Goal: Task Accomplishment & Management: Manage account settings

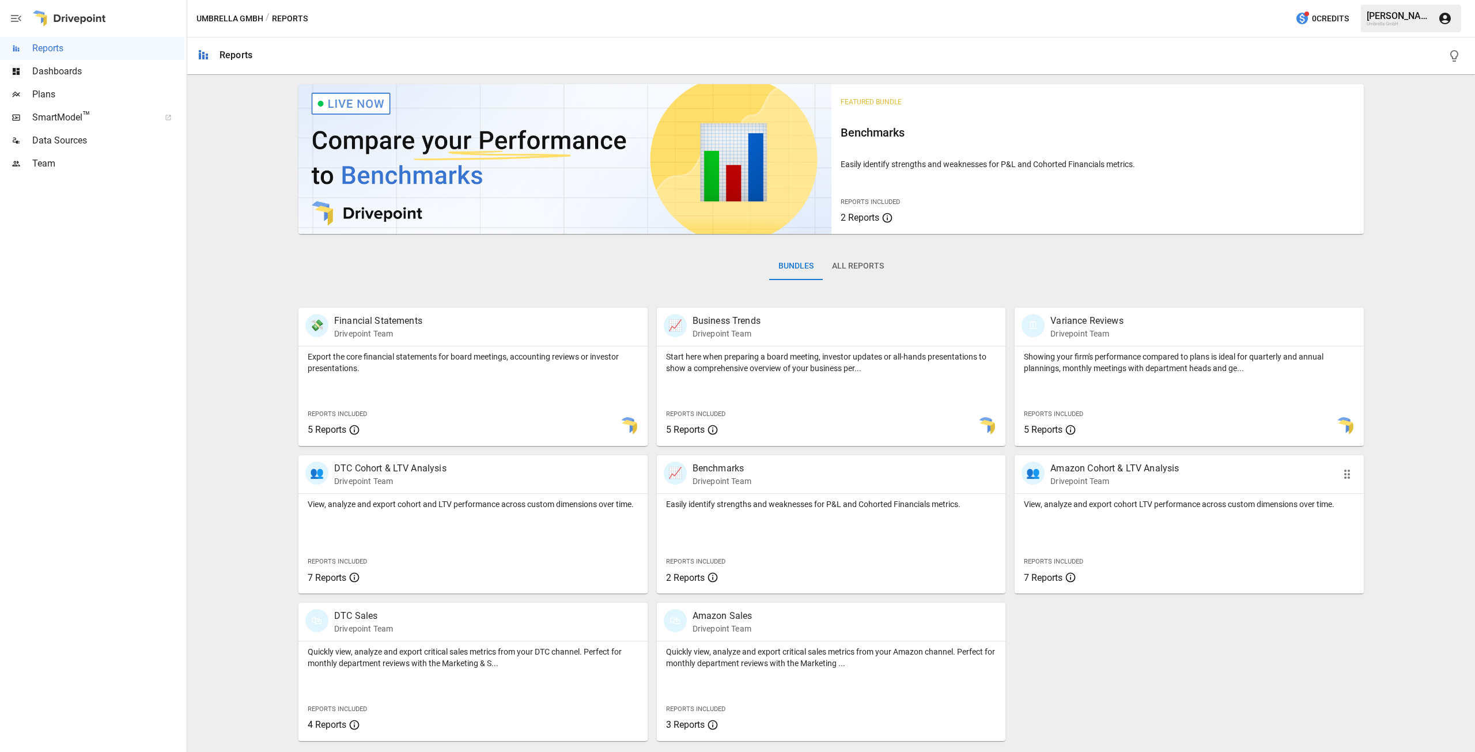
click at [1120, 496] on div "View, analyze and export cohort LTV performance across custom dimensions over t…" at bounding box center [1188, 502] width 349 height 16
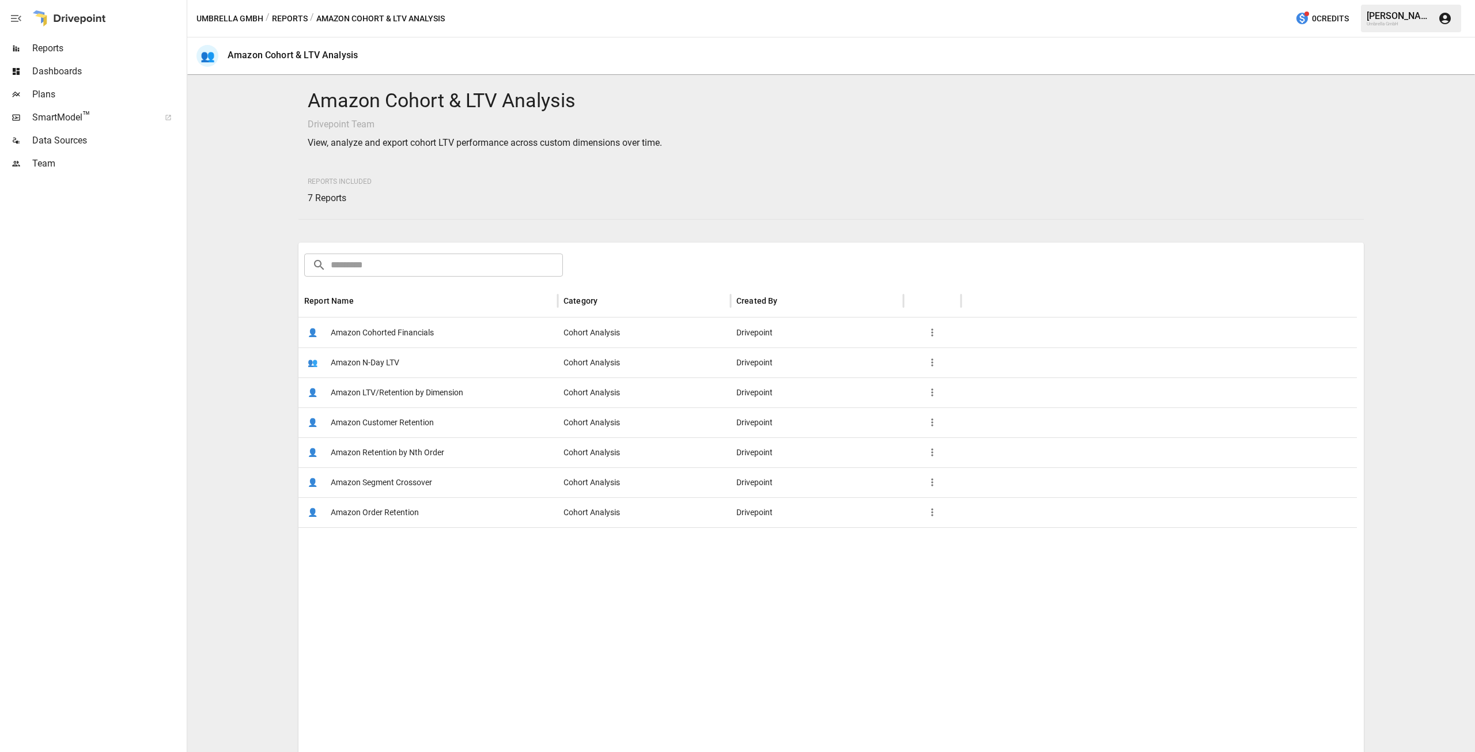
click at [931, 334] on icon "button" at bounding box center [932, 333] width 12 height 12
click at [399, 329] on div at bounding box center [737, 376] width 1475 height 752
click at [385, 331] on span "Amazon Cohorted Financials" at bounding box center [382, 332] width 103 height 29
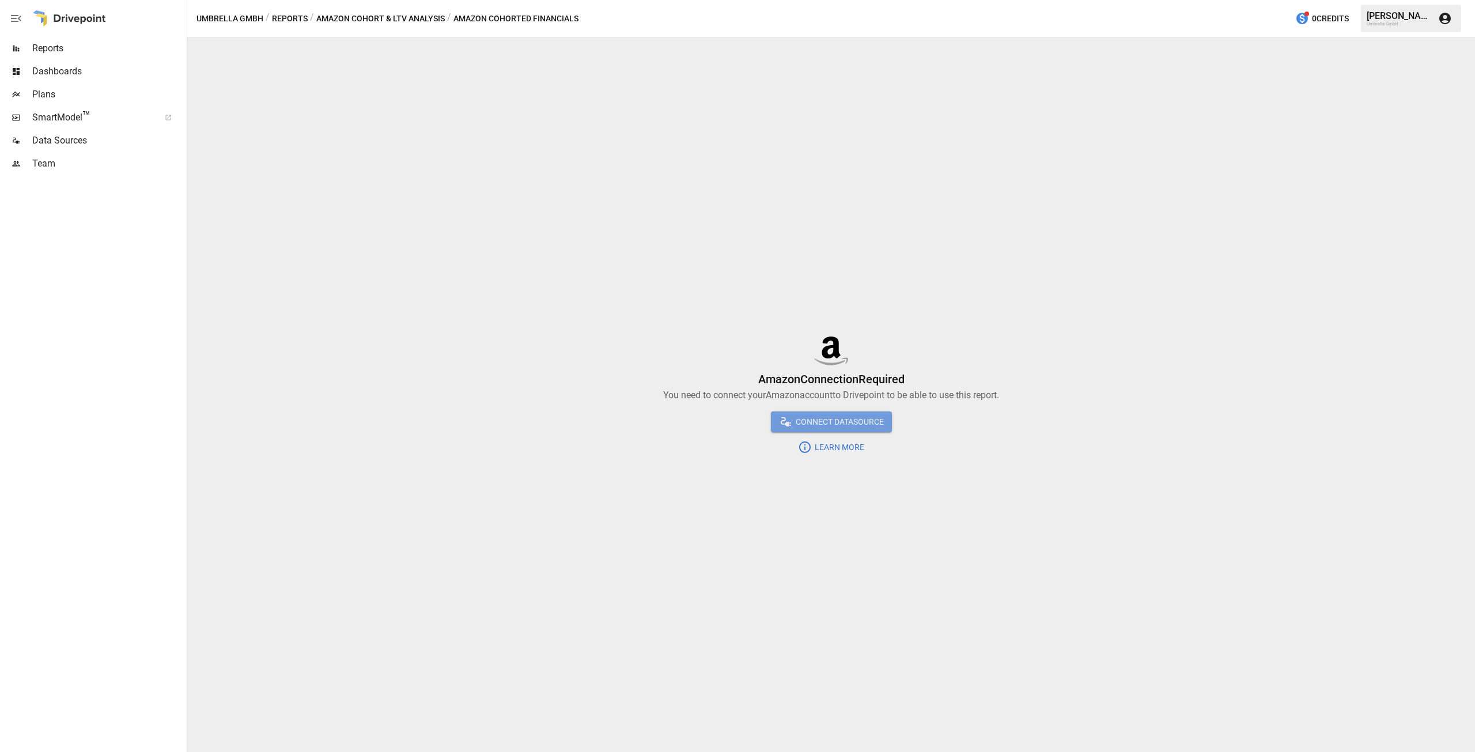
click at [840, 423] on span "Connect DataSource" at bounding box center [838, 422] width 91 height 14
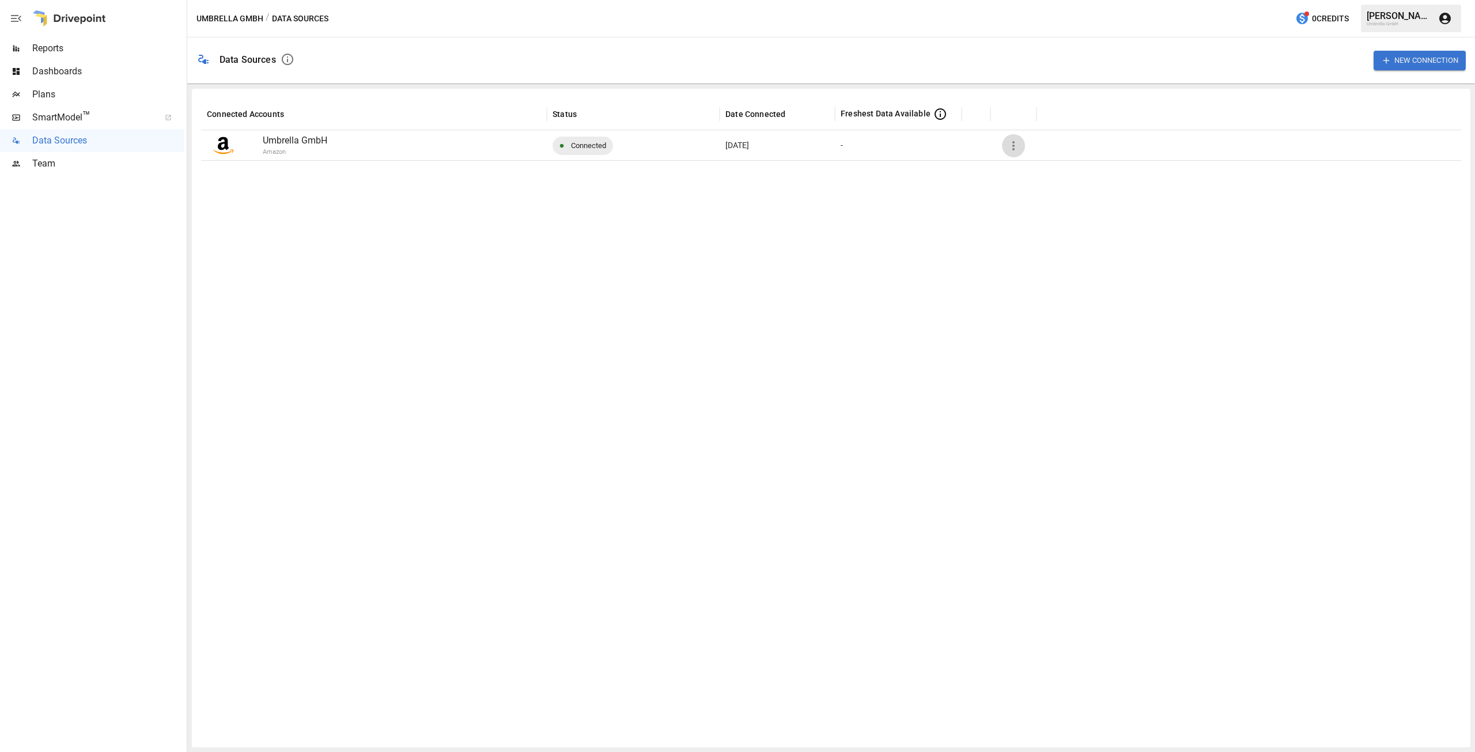
click at [1015, 146] on icon "button" at bounding box center [1013, 146] width 14 height 14
click at [415, 158] on div at bounding box center [737, 376] width 1475 height 752
click at [281, 138] on p "Umbrella GmbH" at bounding box center [402, 141] width 278 height 14
click at [219, 144] on img at bounding box center [223, 145] width 20 height 20
click at [226, 143] on img at bounding box center [223, 145] width 20 height 20
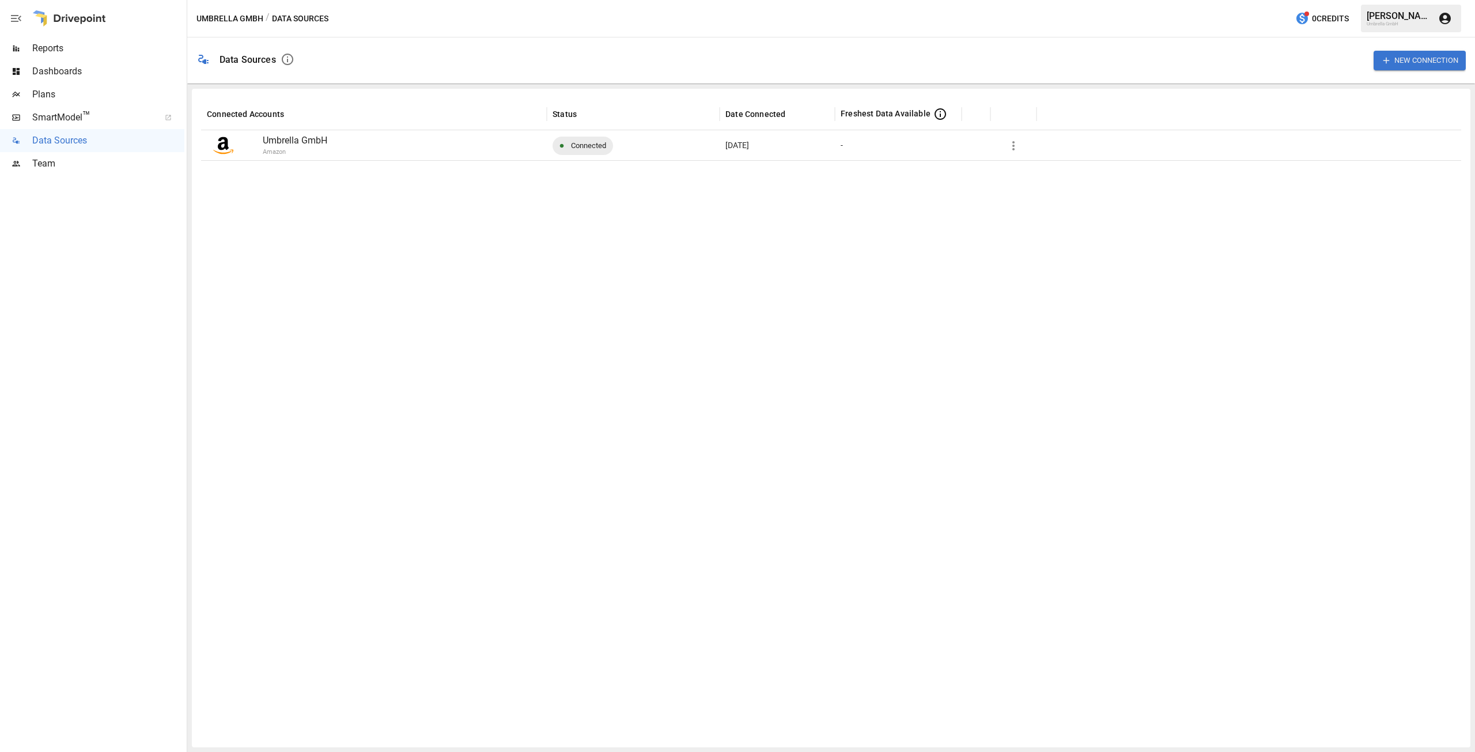
click at [226, 143] on img at bounding box center [223, 145] width 20 height 20
click at [346, 145] on p "Umbrella GmbH" at bounding box center [402, 141] width 278 height 14
click at [589, 146] on span "Connected" at bounding box center [588, 145] width 49 height 29
click at [250, 23] on button "Umbrella GmbH" at bounding box center [229, 19] width 67 height 14
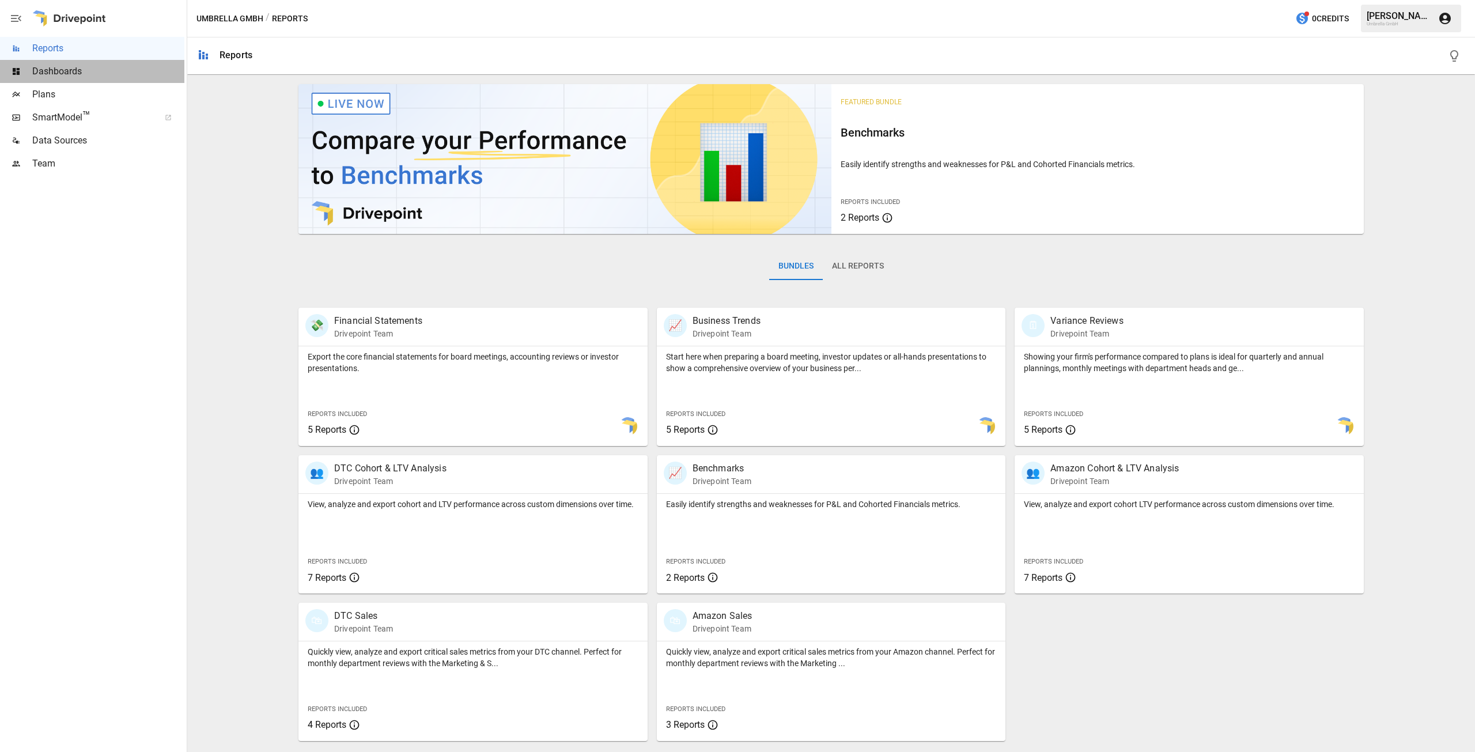
click at [63, 73] on span "Dashboards" at bounding box center [108, 72] width 152 height 14
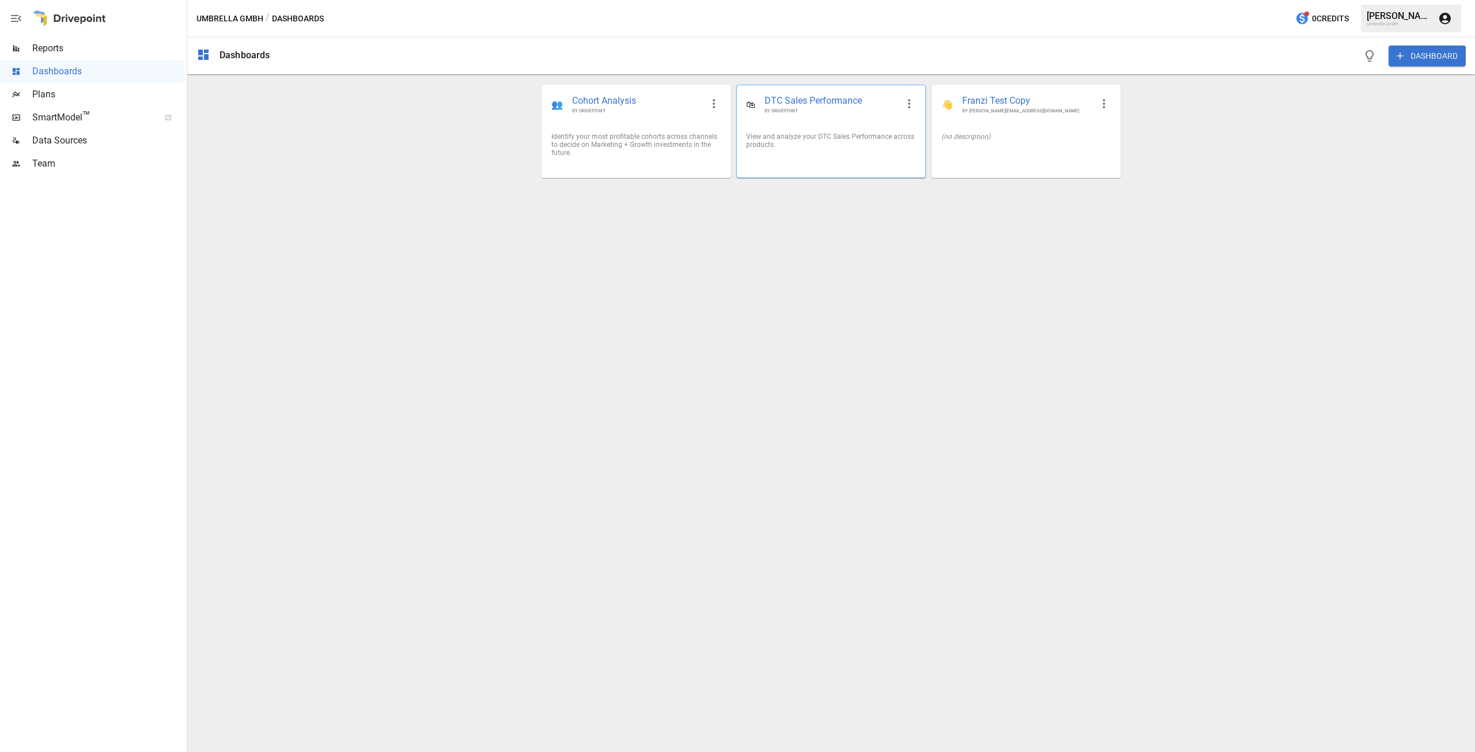
click at [809, 145] on div "View and analyze your DTC Sales Performance across products." at bounding box center [830, 140] width 169 height 16
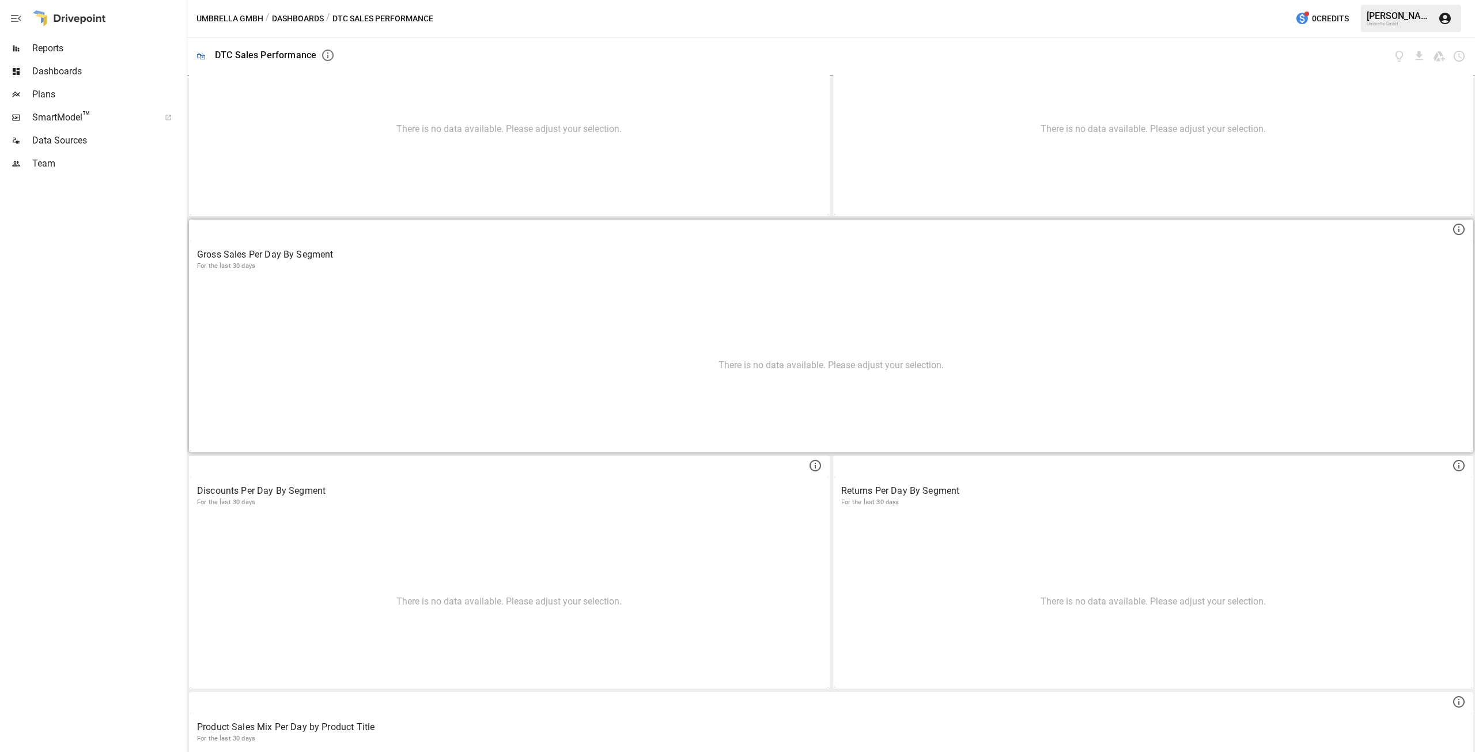
scroll to position [115, 0]
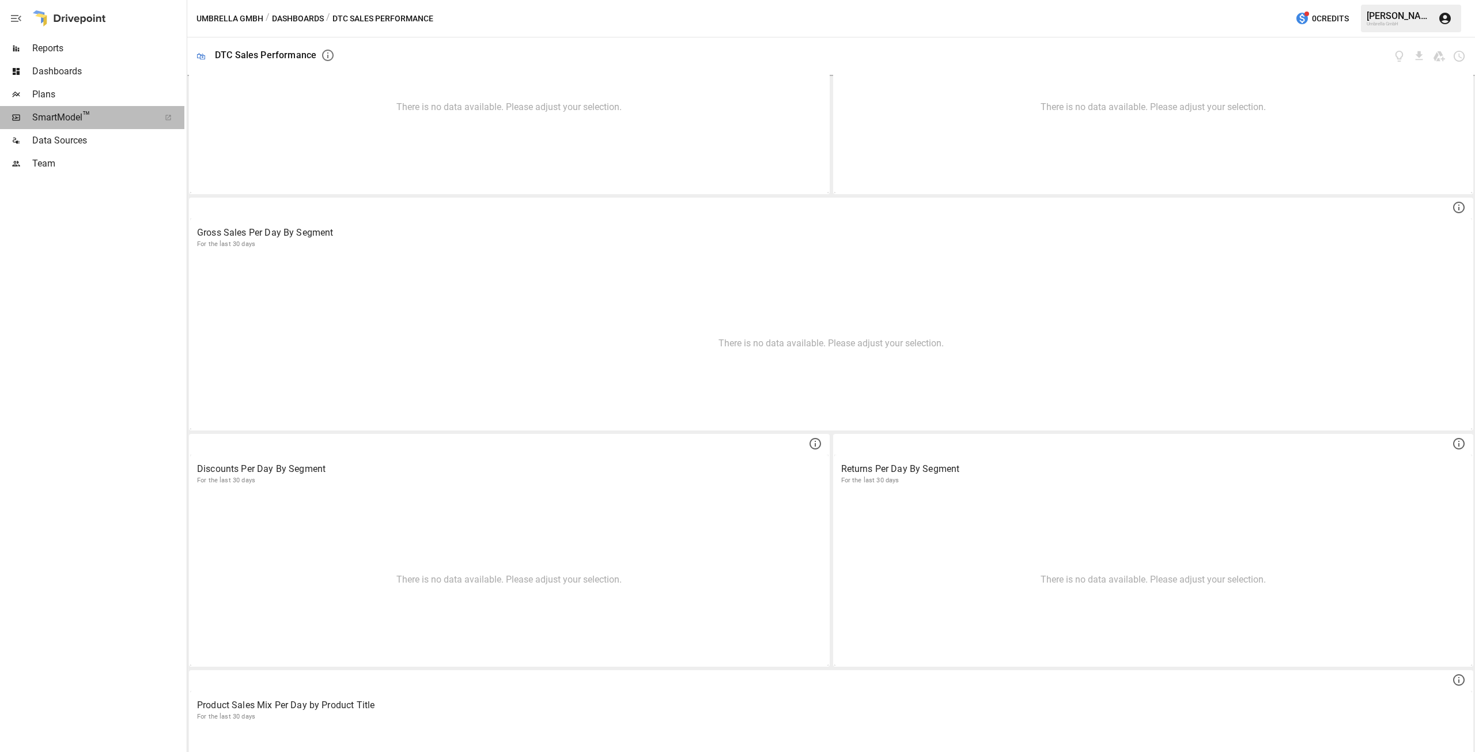
click at [57, 118] on span "SmartModel ™" at bounding box center [92, 118] width 120 height 14
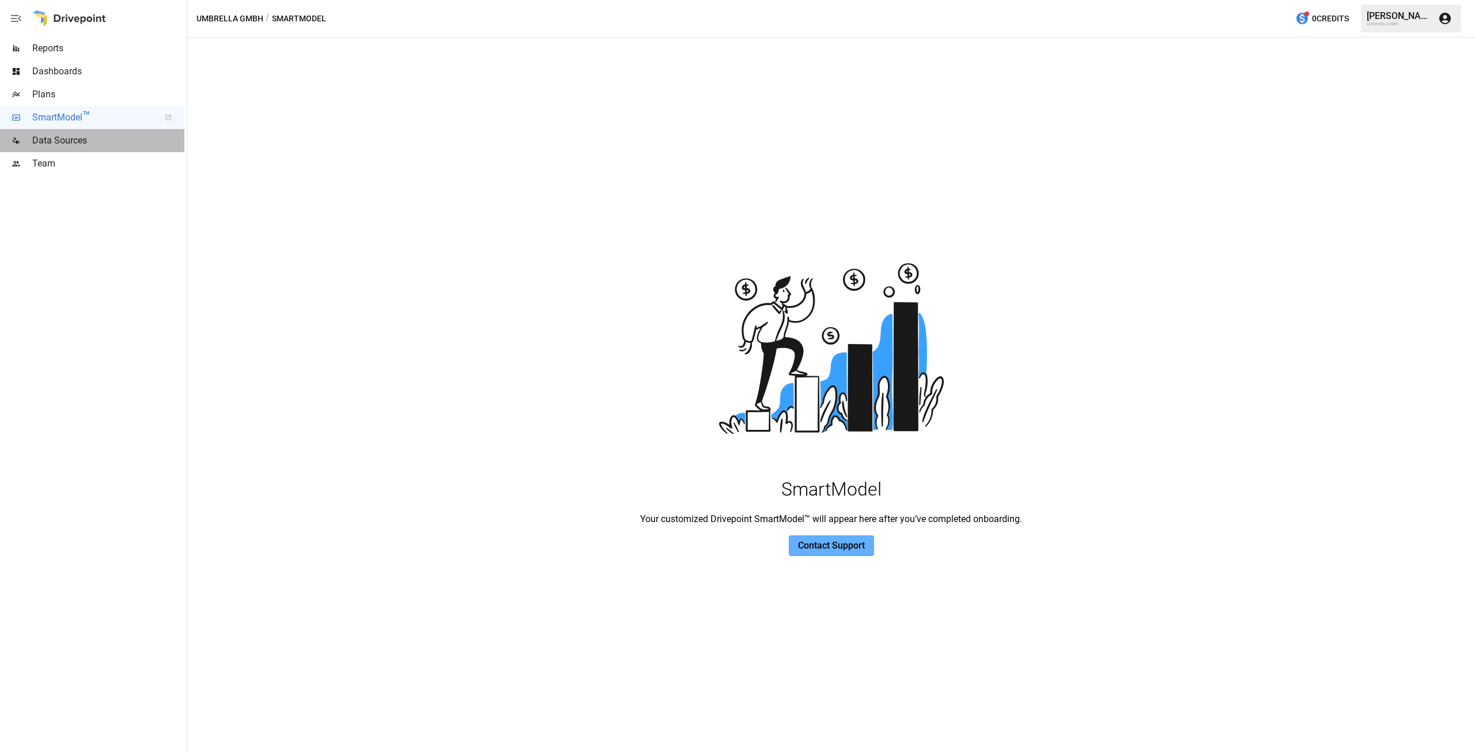
click at [54, 147] on span "Data Sources" at bounding box center [108, 141] width 152 height 14
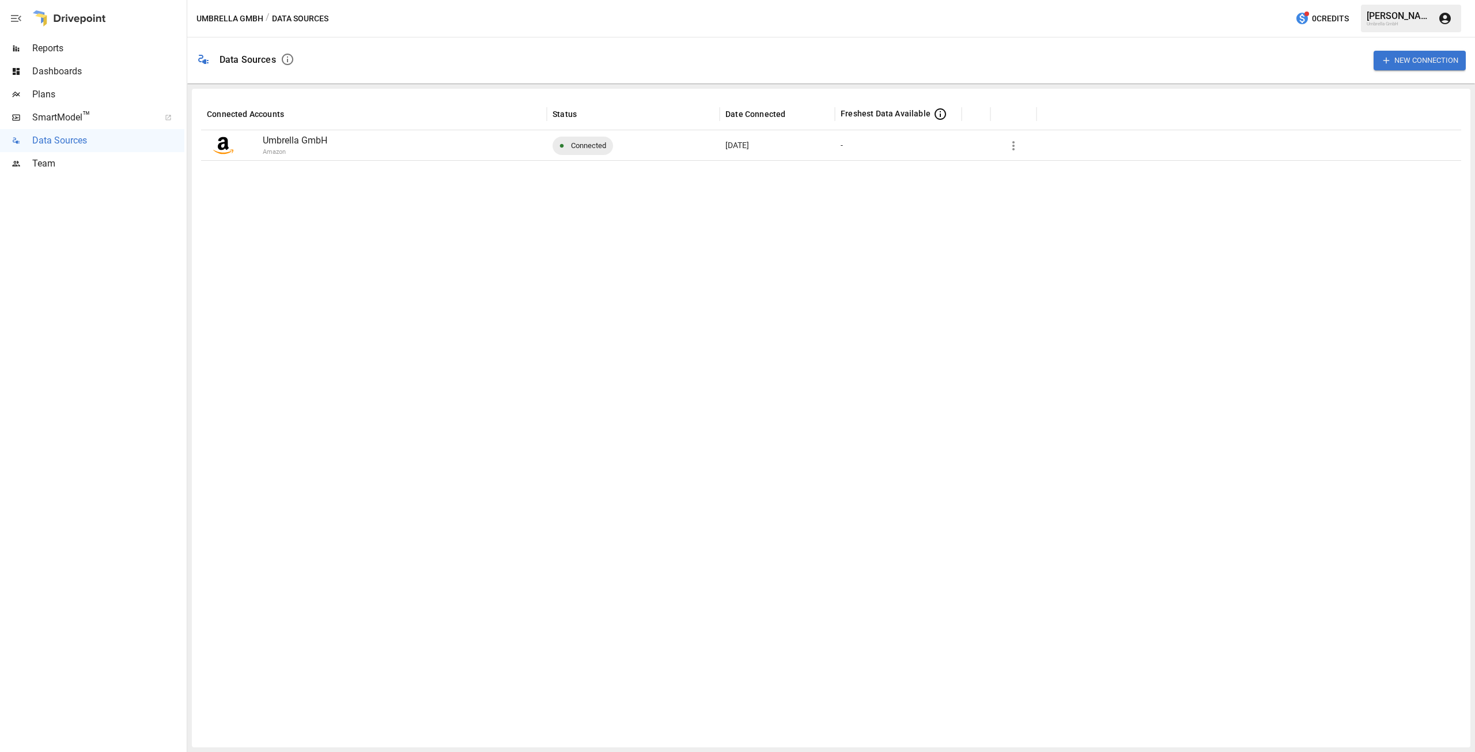
click at [347, 148] on p "Amazon" at bounding box center [433, 152] width 340 height 10
click at [107, 164] on span "Team" at bounding box center [108, 164] width 152 height 14
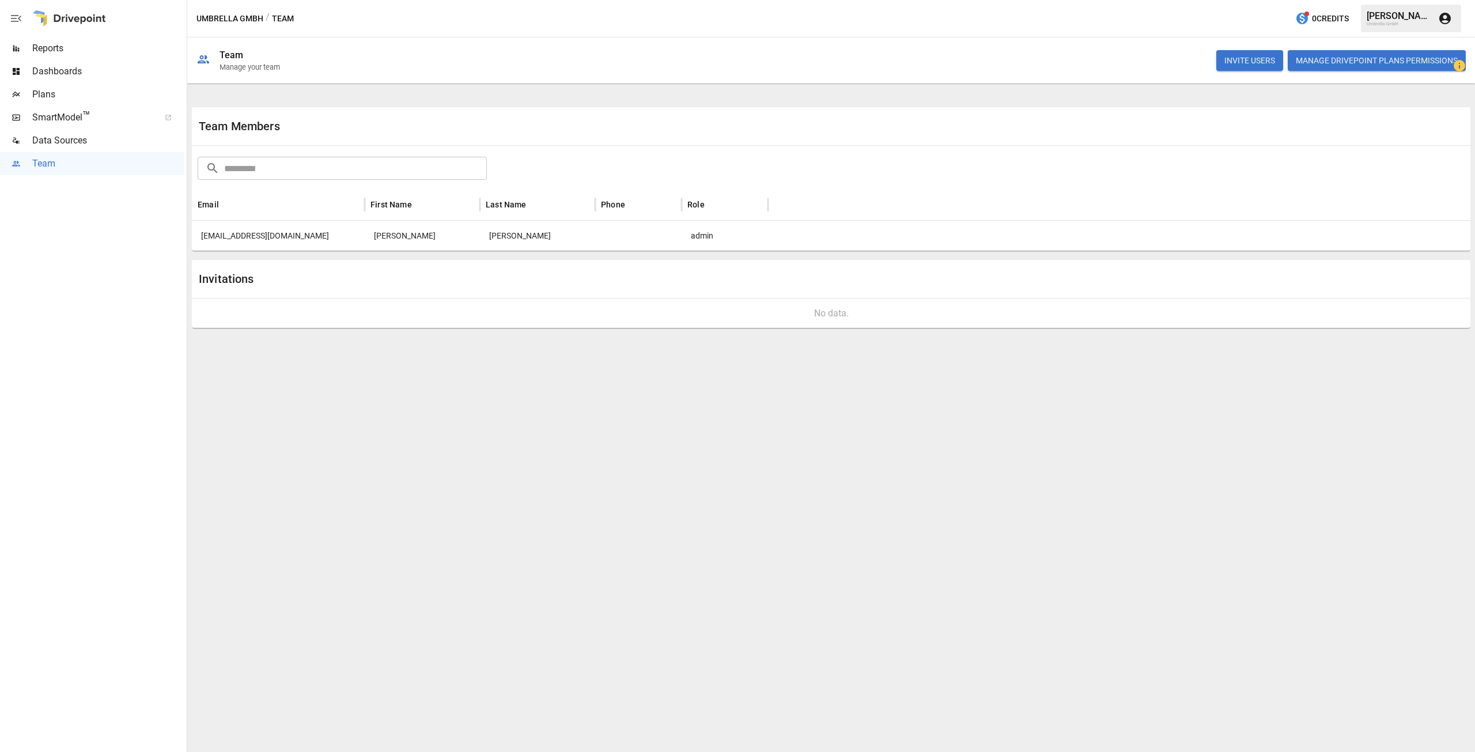
click at [78, 42] on span "Reports" at bounding box center [108, 48] width 152 height 14
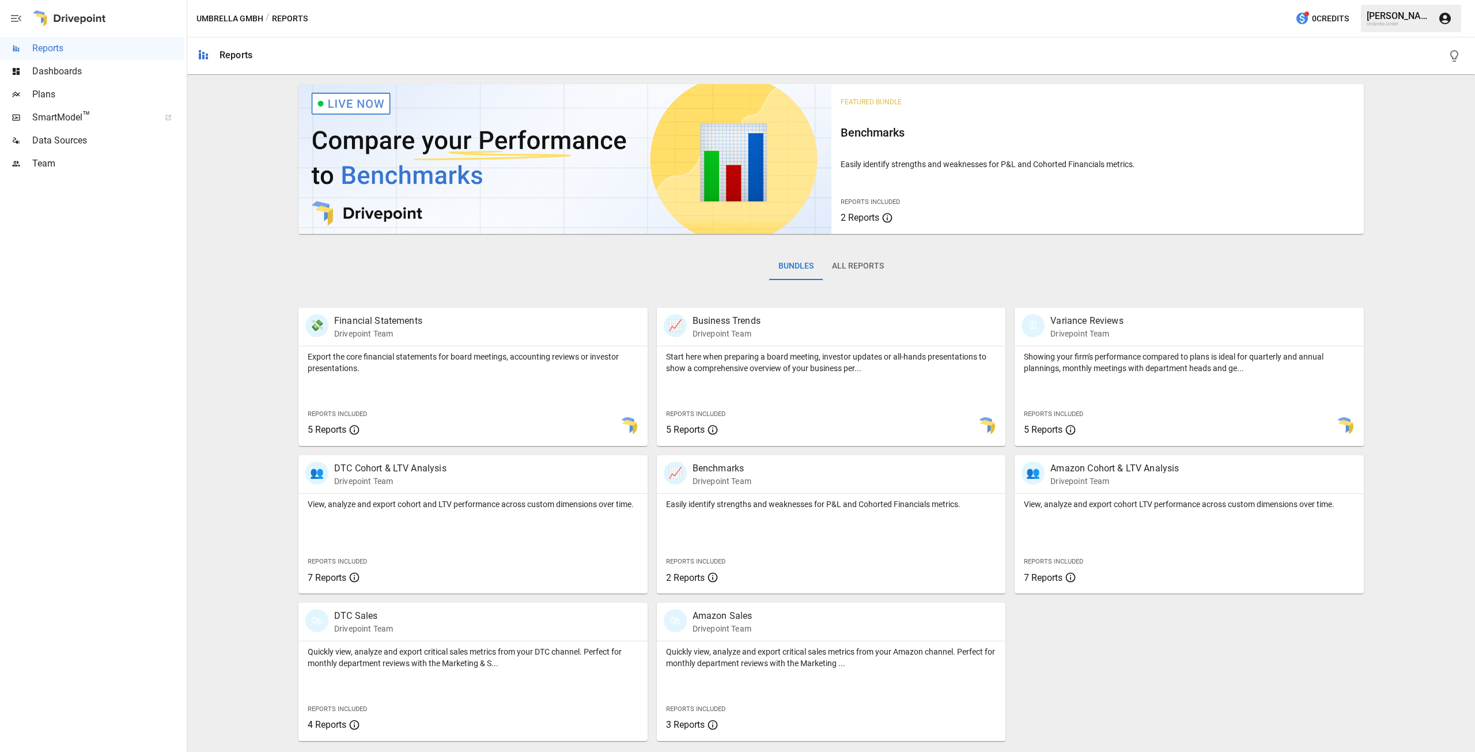
click at [14, 20] on icon "button" at bounding box center [16, 19] width 14 height 14
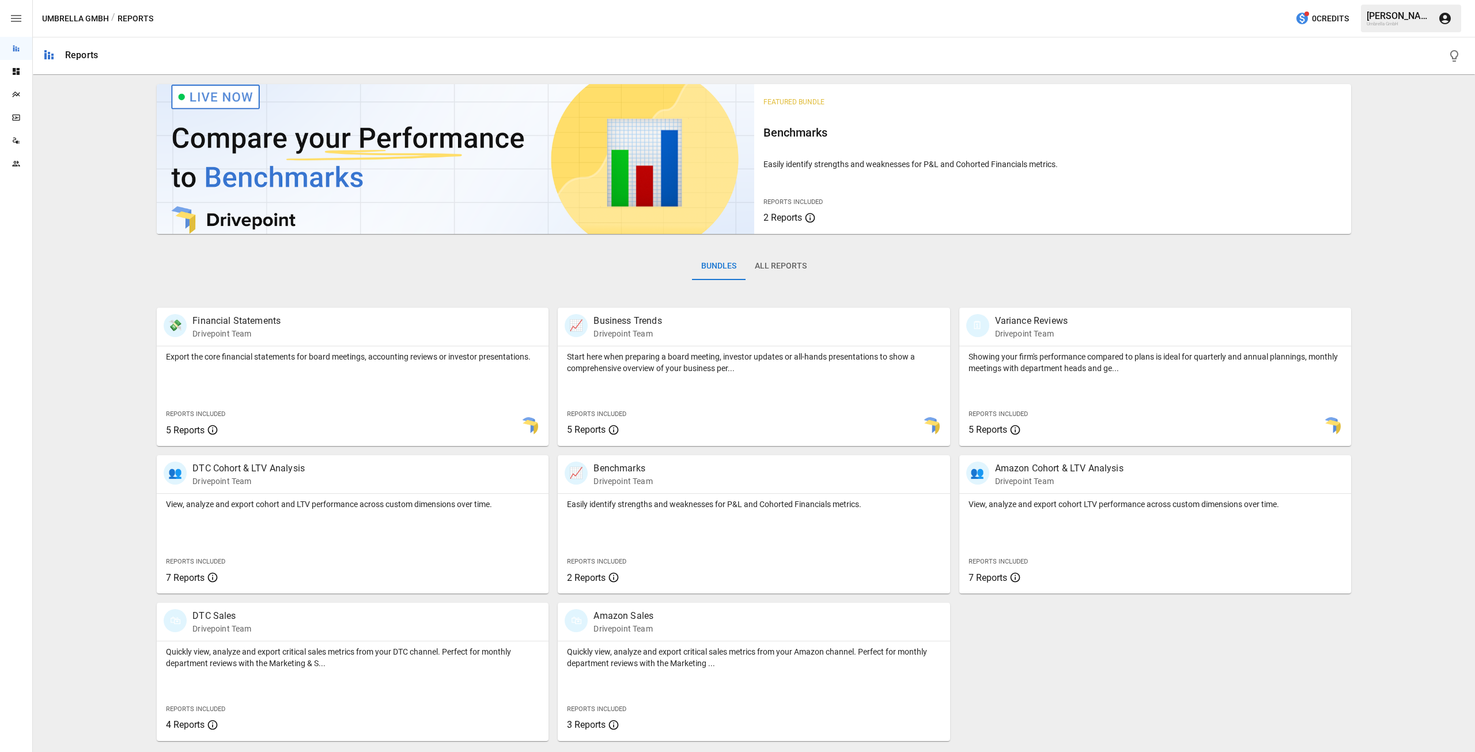
click at [14, 21] on icon "button" at bounding box center [16, 18] width 10 height 7
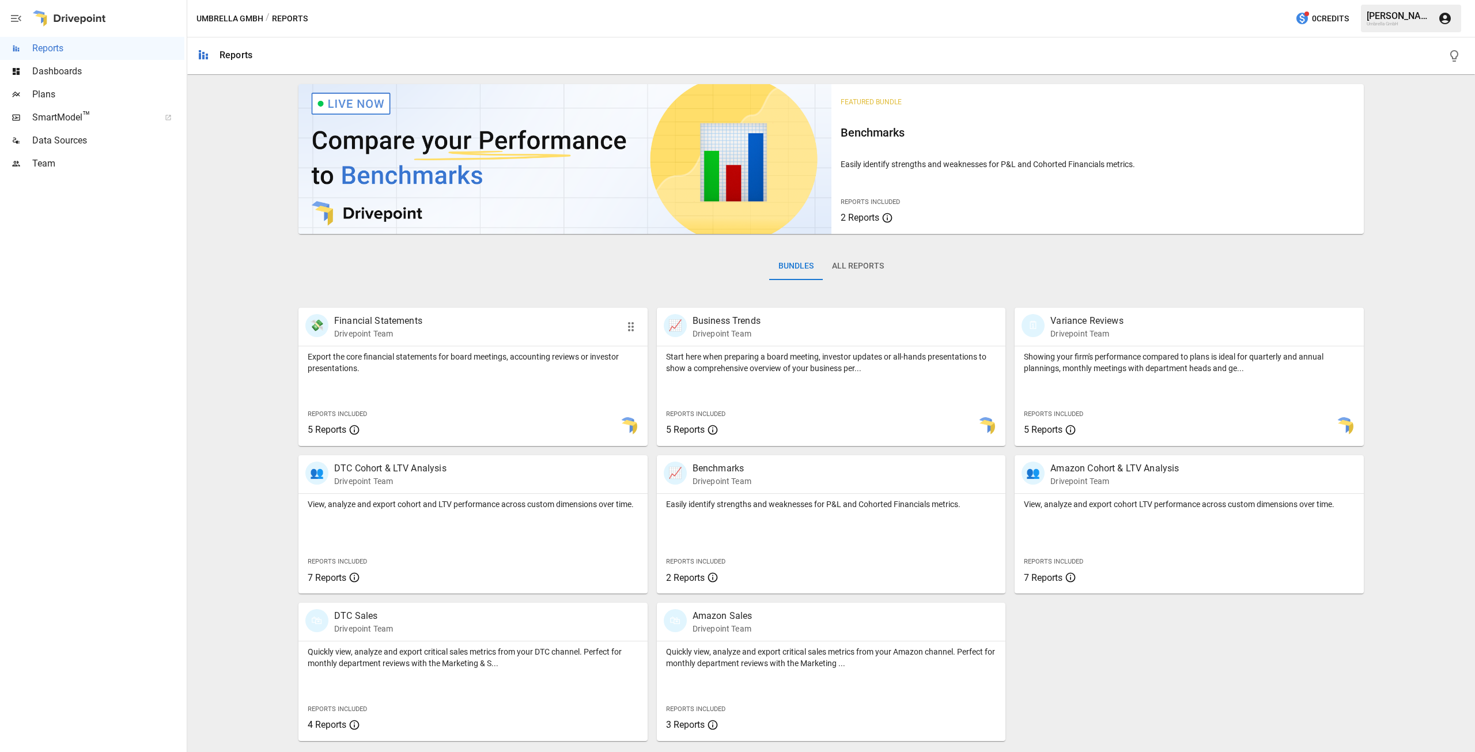
click at [636, 327] on icon "button" at bounding box center [631, 327] width 14 height 14
click at [632, 328] on icon "button" at bounding box center [631, 327] width 14 height 14
click at [535, 336] on div "💸 Financial Statements Drivepoint Team" at bounding box center [444, 326] width 279 height 25
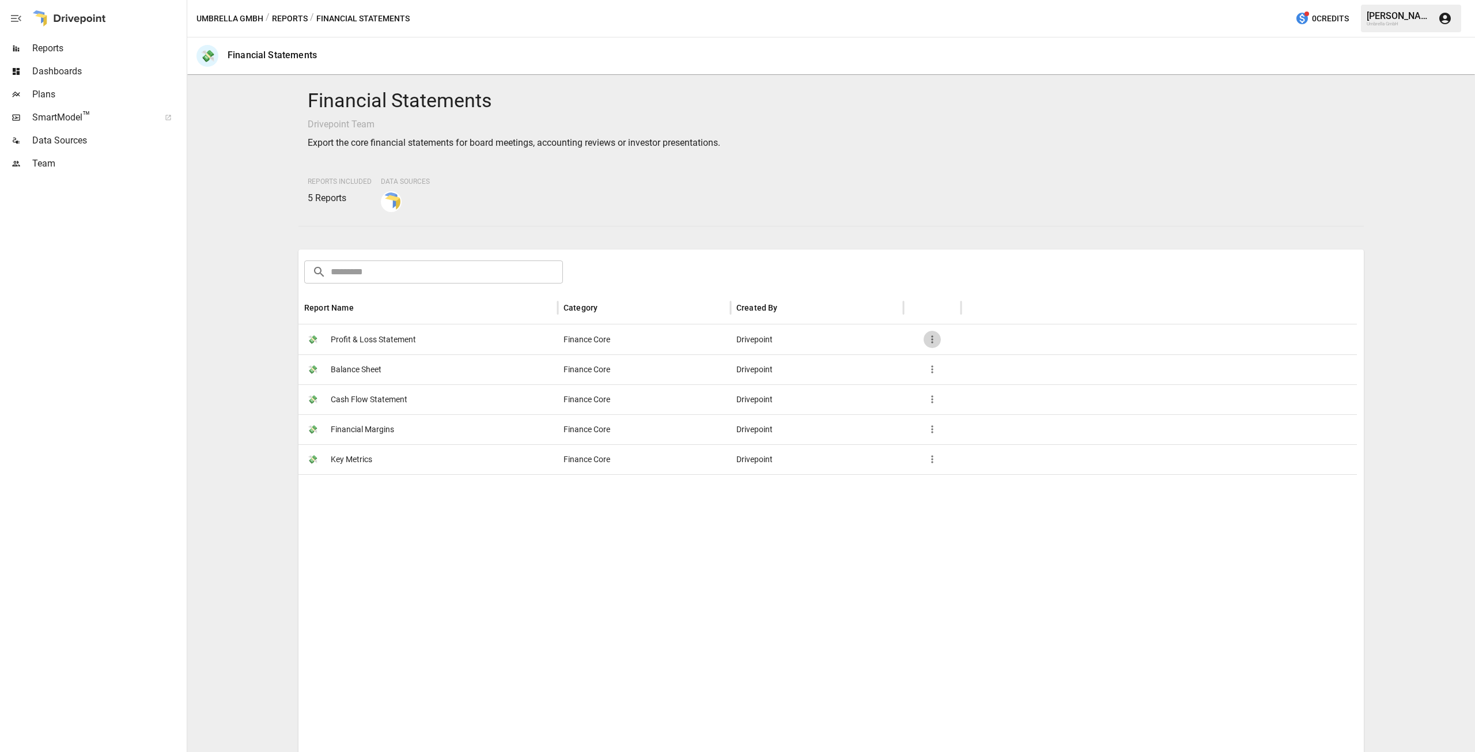
click at [929, 339] on icon "button" at bounding box center [932, 340] width 12 height 12
click at [906, 275] on div at bounding box center [737, 376] width 1475 height 752
click at [389, 202] on img at bounding box center [391, 201] width 18 height 18
drag, startPoint x: 362, startPoint y: 148, endPoint x: 622, endPoint y: 142, distance: 260.4
click at [622, 142] on p "Export the core financial statements for board meetings, accounting reviews or …" at bounding box center [831, 143] width 1047 height 14
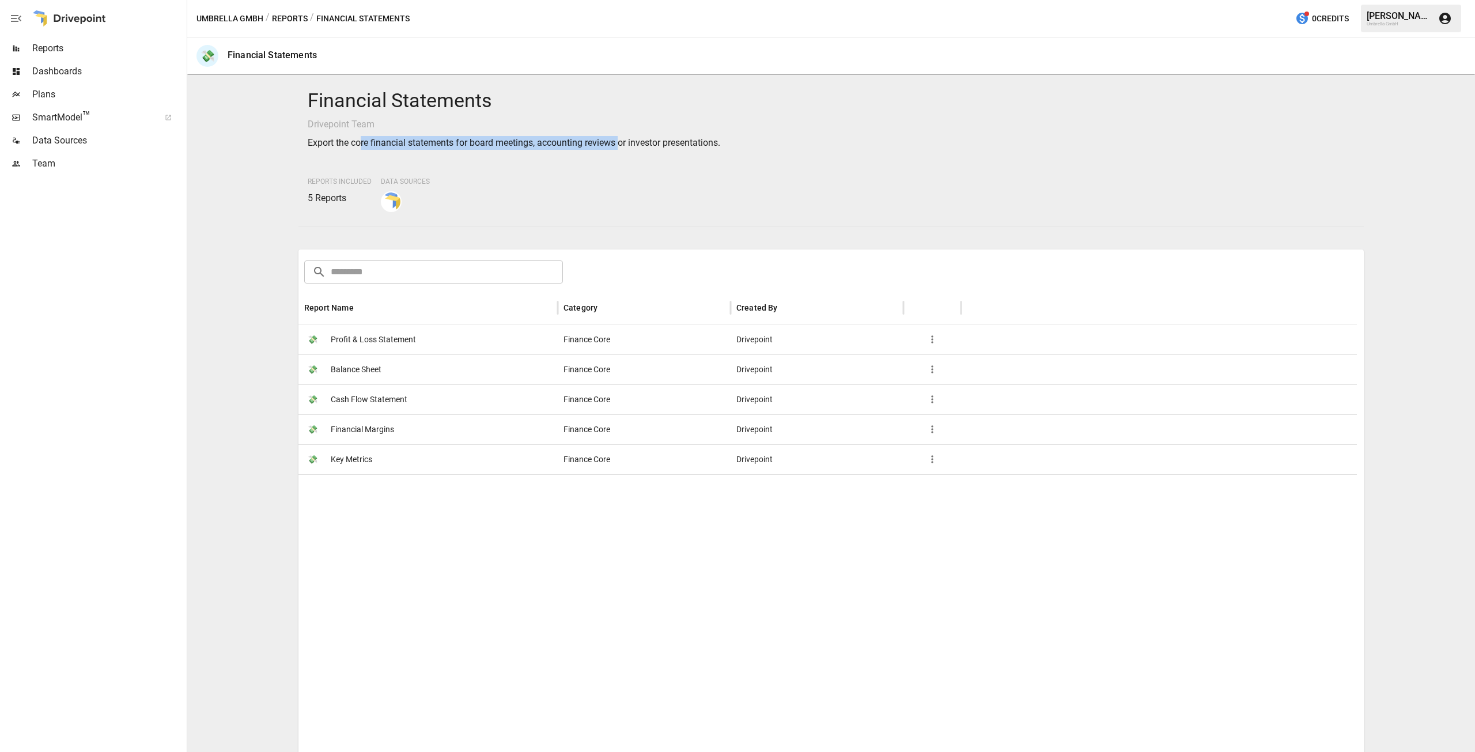
click at [556, 152] on div "Financial Statements Drivepoint Team Export the core financial statements for b…" at bounding box center [830, 150] width 1065 height 142
click at [376, 331] on span "Profit & Loss Statement" at bounding box center [373, 339] width 85 height 29
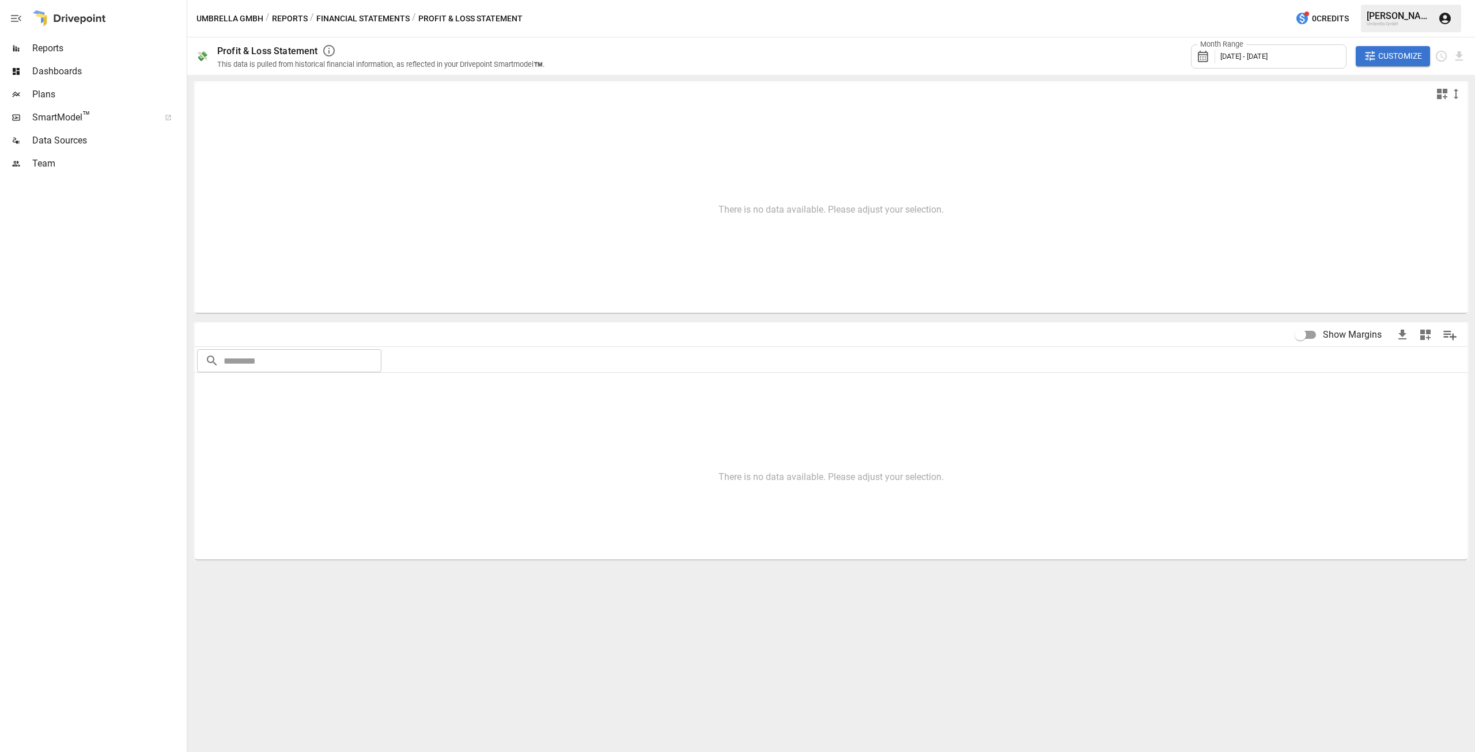
click at [1443, 20] on icon "button" at bounding box center [1445, 19] width 14 height 14
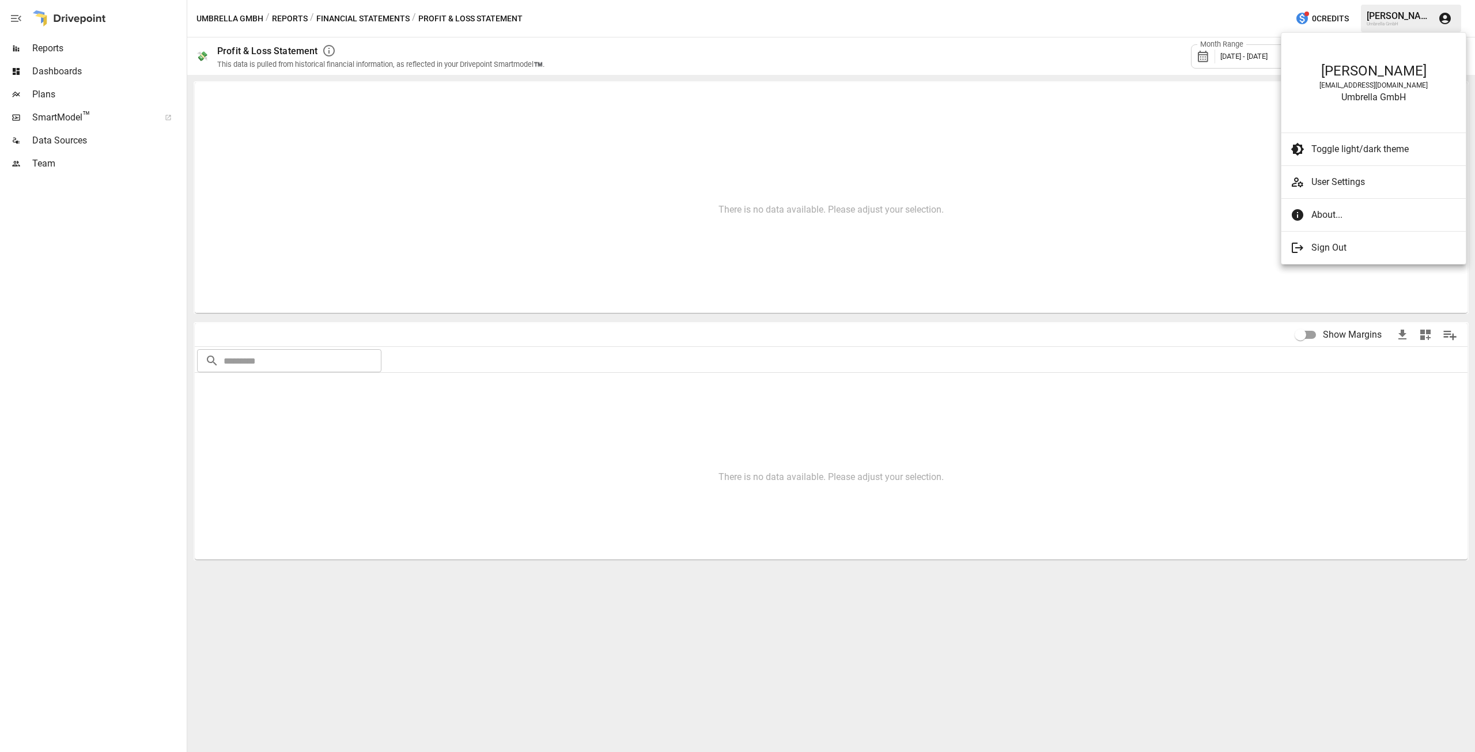
click at [1403, 161] on ul "[PERSON_NAME] [EMAIL_ADDRESS][DOMAIN_NAME] Umbrella GmbH Toggle light/dark them…" at bounding box center [1373, 148] width 184 height 231
click at [1403, 156] on span "Toggle light/dark theme" at bounding box center [1383, 149] width 145 height 14
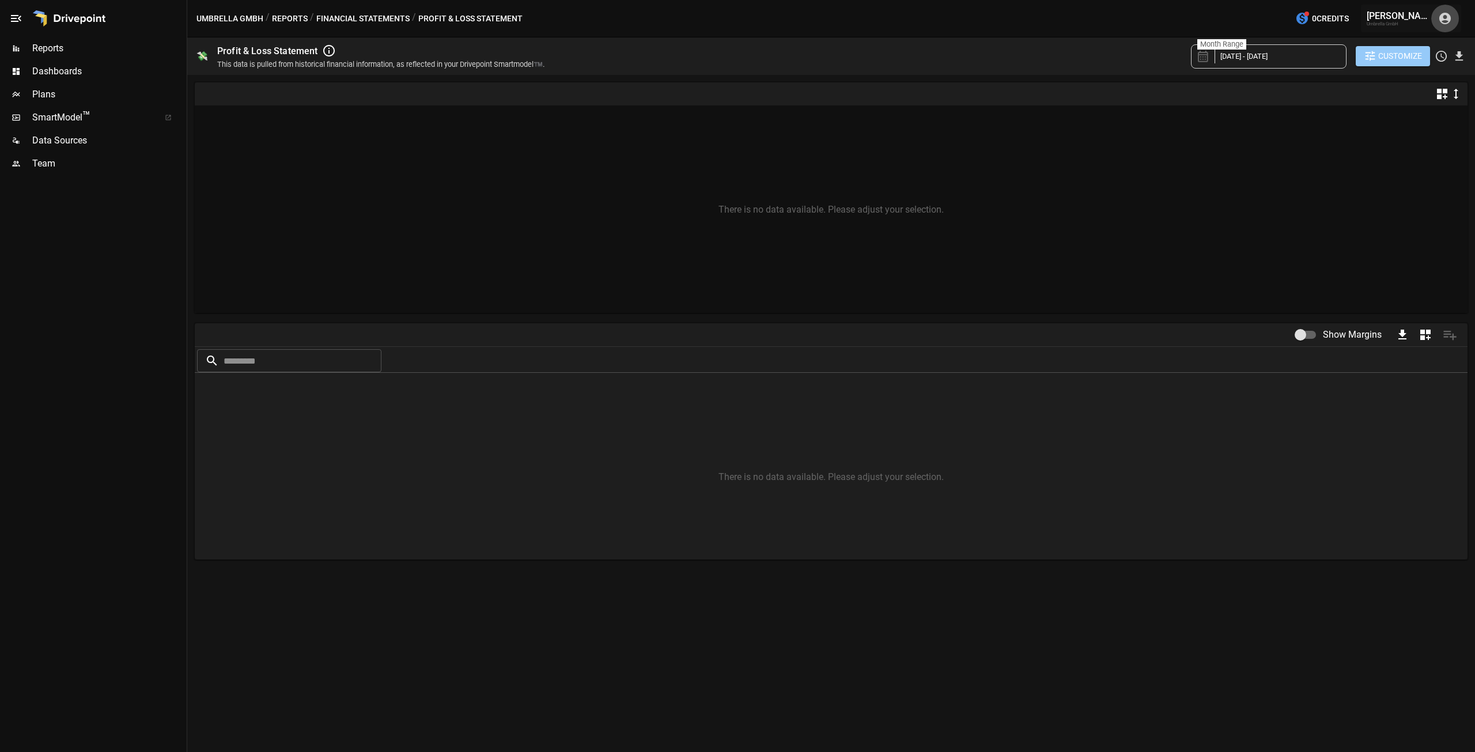
click at [1452, 18] on button "button" at bounding box center [1445, 19] width 28 height 28
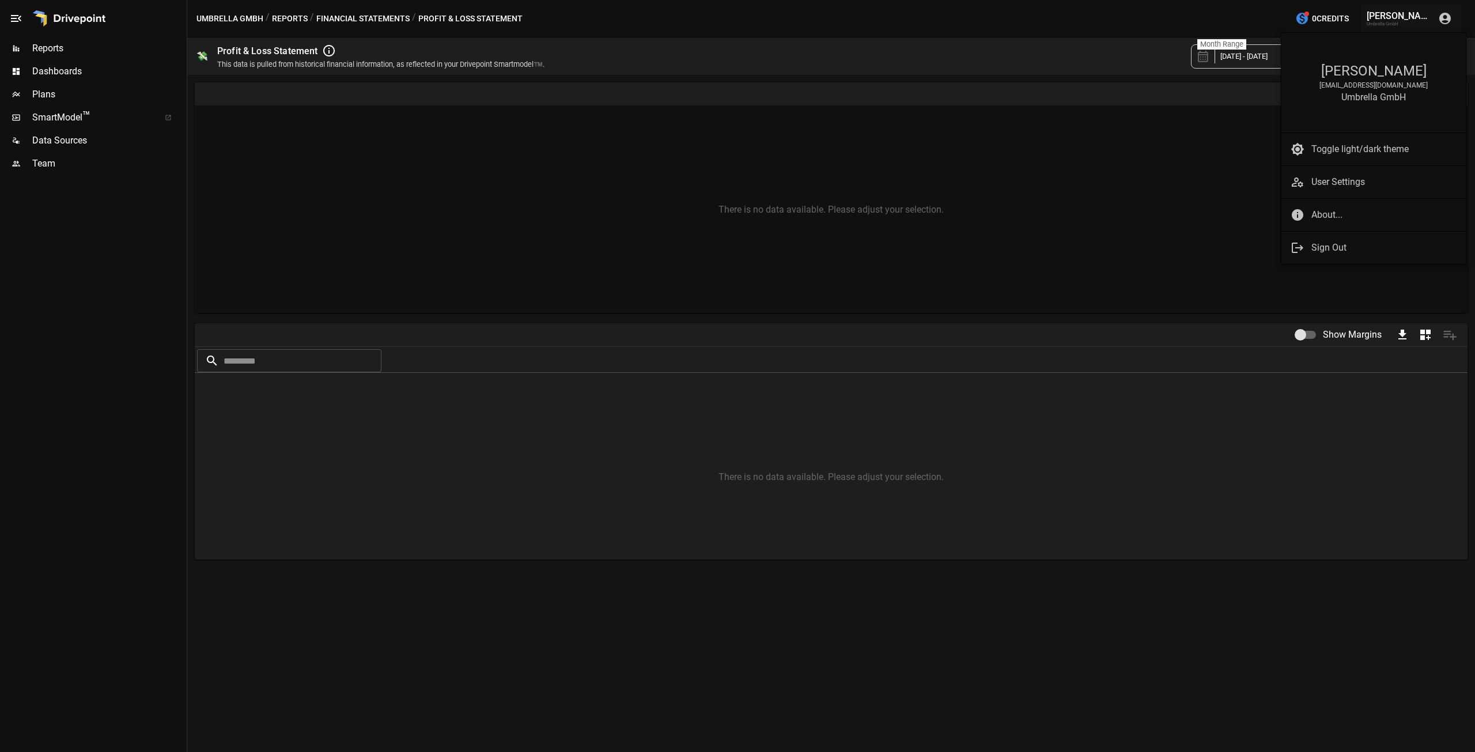
click at [1324, 185] on span "User Settings" at bounding box center [1383, 182] width 145 height 14
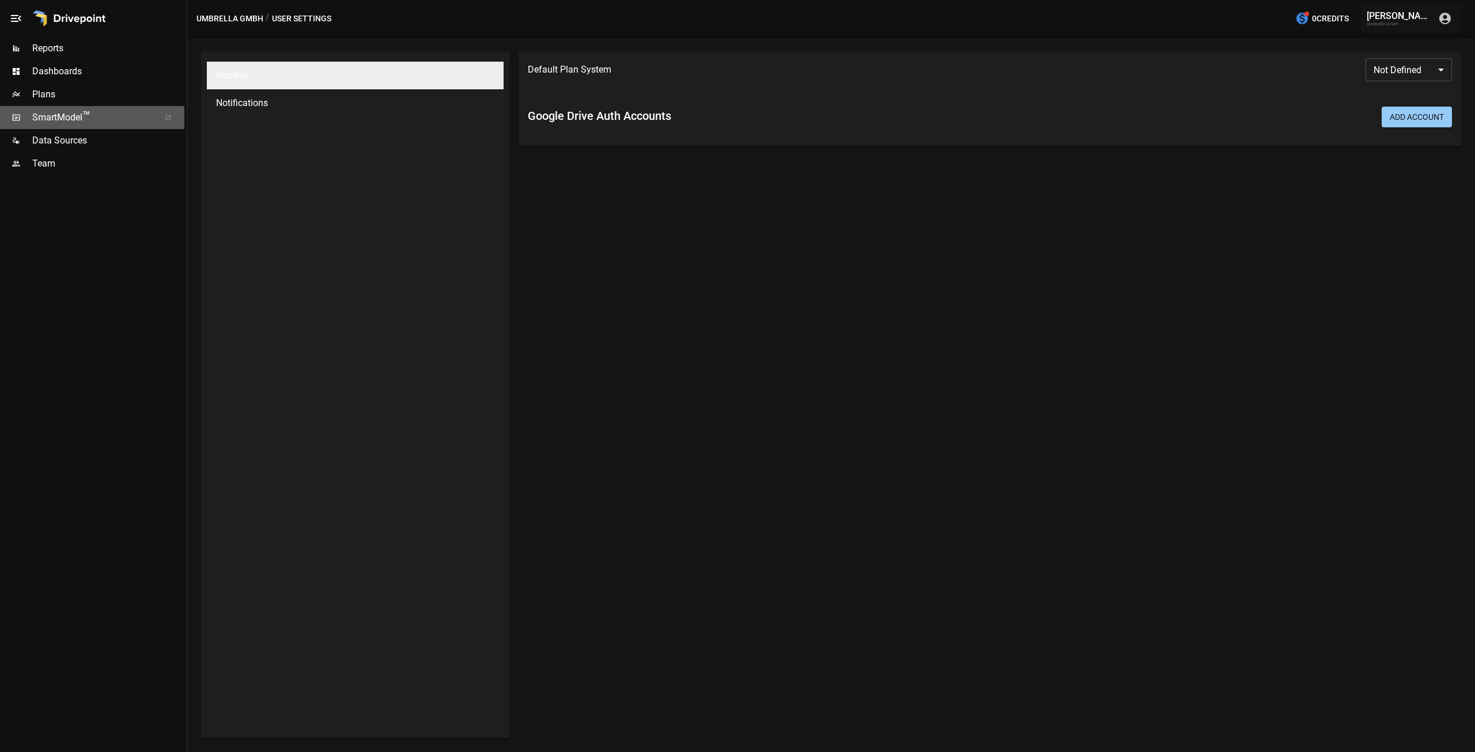
click at [121, 109] on div "SmartModel ™" at bounding box center [92, 117] width 184 height 23
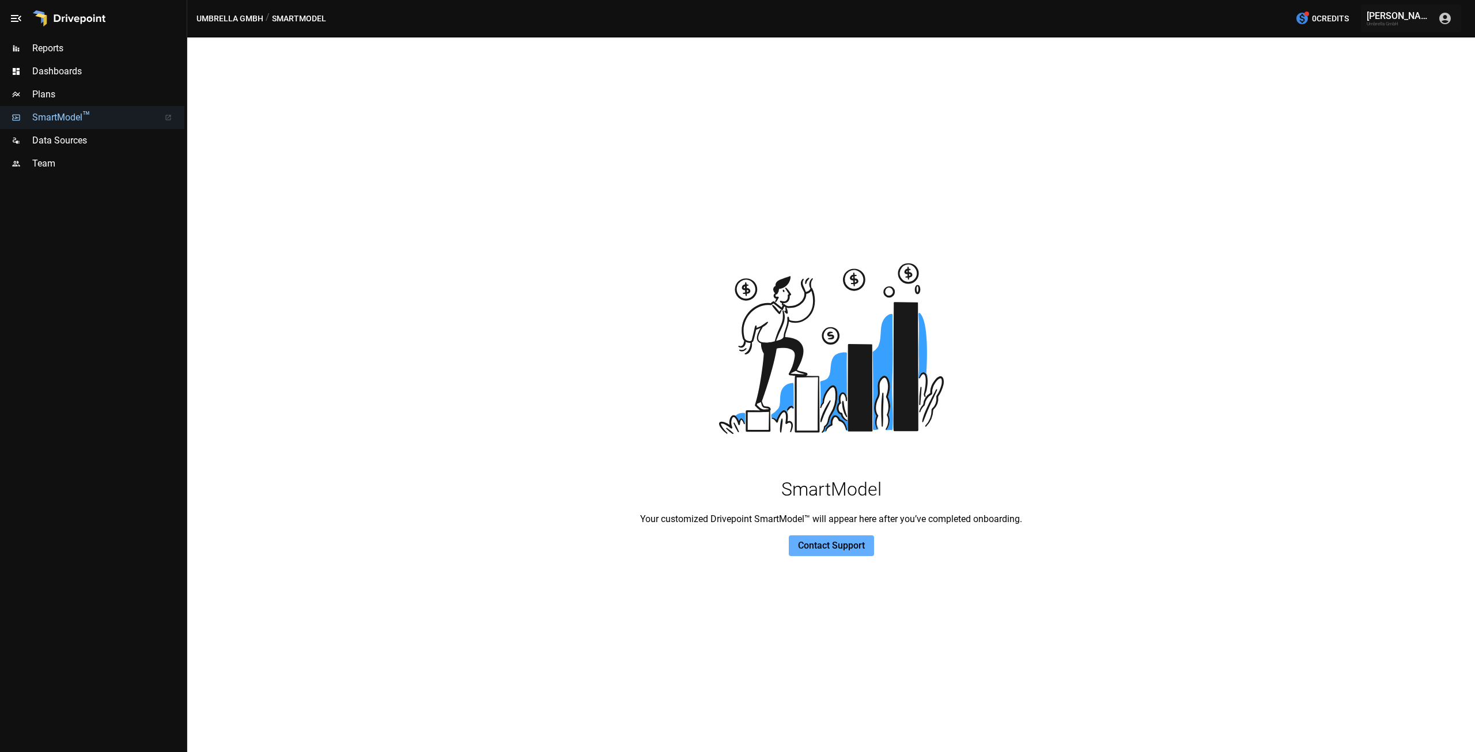
click at [89, 100] on span "Plans" at bounding box center [108, 95] width 152 height 14
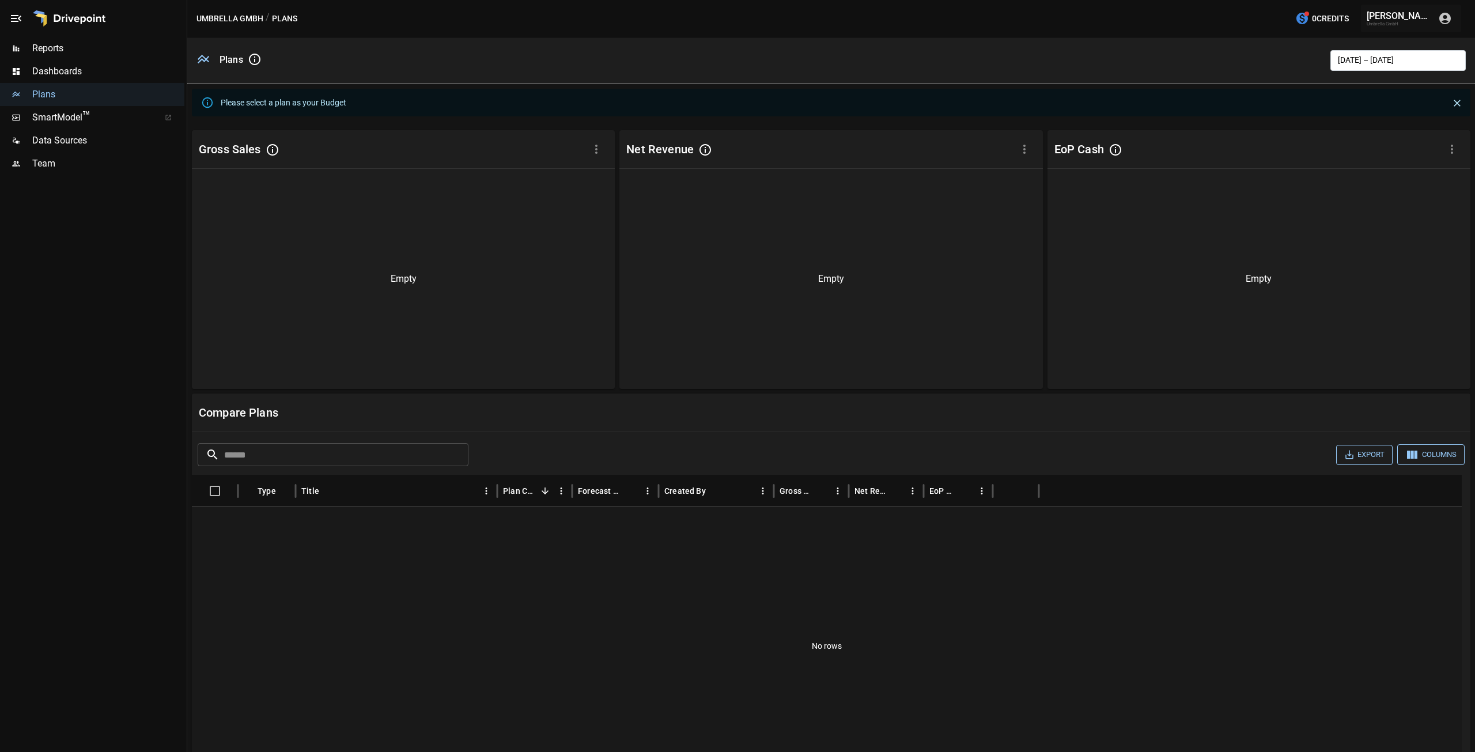
click at [71, 73] on span "Dashboards" at bounding box center [108, 72] width 152 height 14
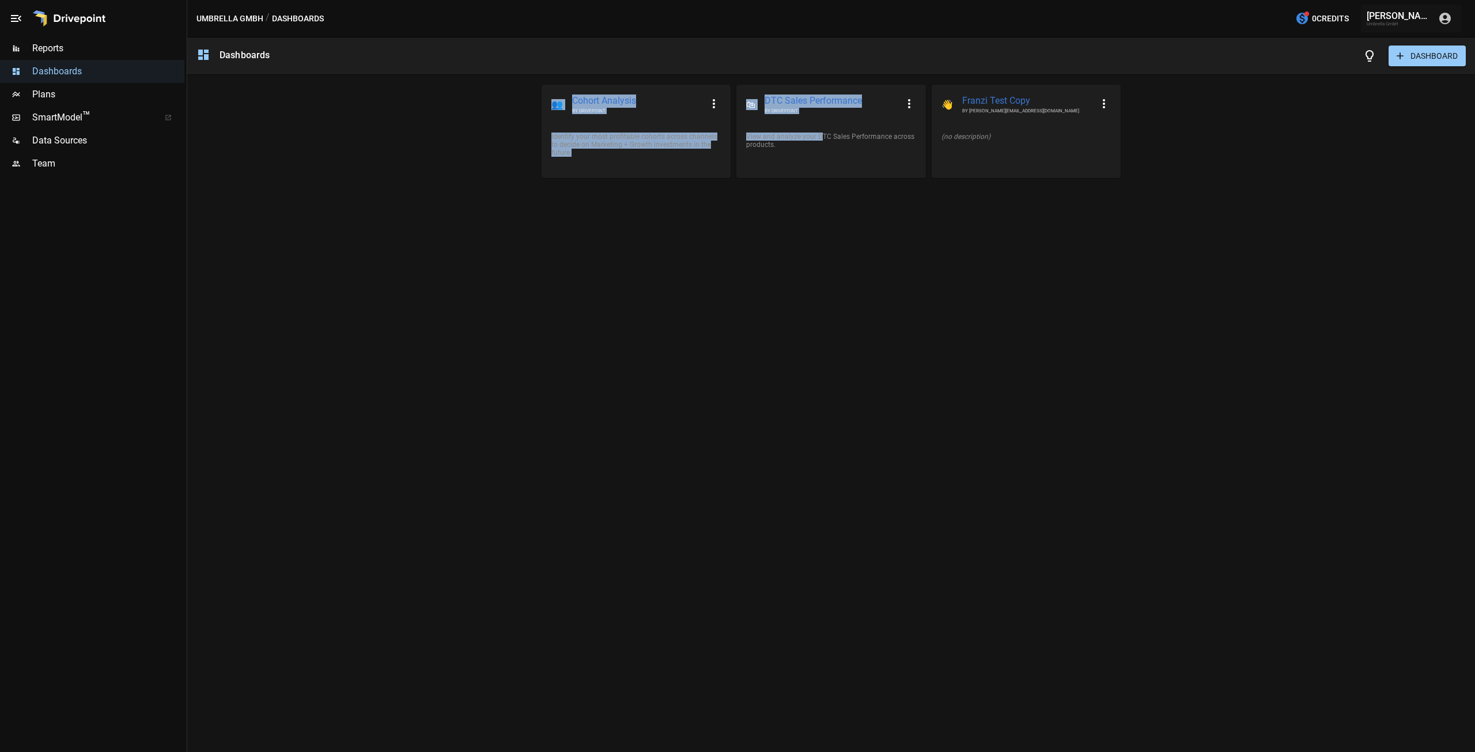
drag, startPoint x: 822, startPoint y: 126, endPoint x: 1405, endPoint y: 131, distance: 582.9
click at [1411, 172] on div "Dashboards DASHBOARD 👥 Cohort Analysis BY DRIVEPOINT Identify your most profita…" at bounding box center [830, 394] width 1287 height 714
click at [1420, 62] on button "DASHBOARD" at bounding box center [1426, 56] width 77 height 21
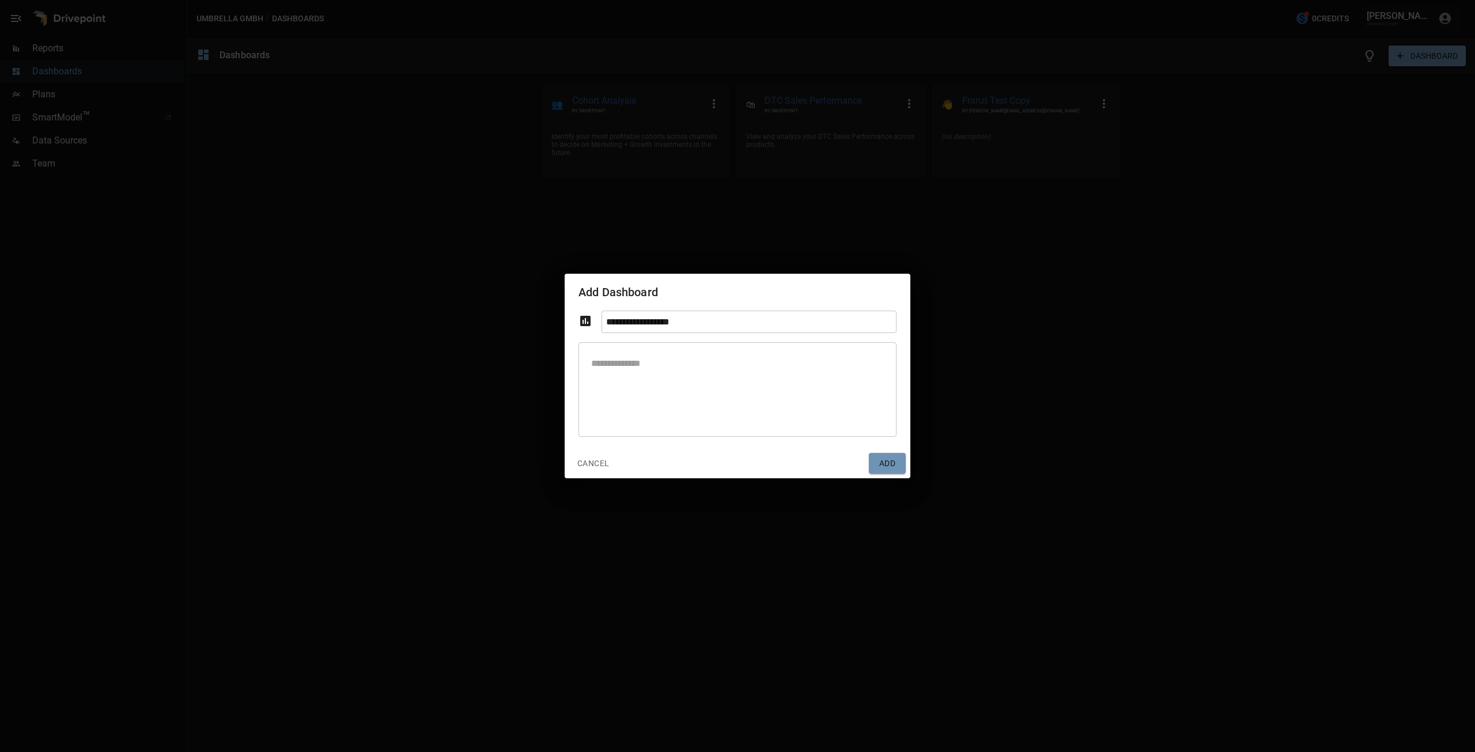
click at [888, 467] on button "Add" at bounding box center [887, 463] width 37 height 21
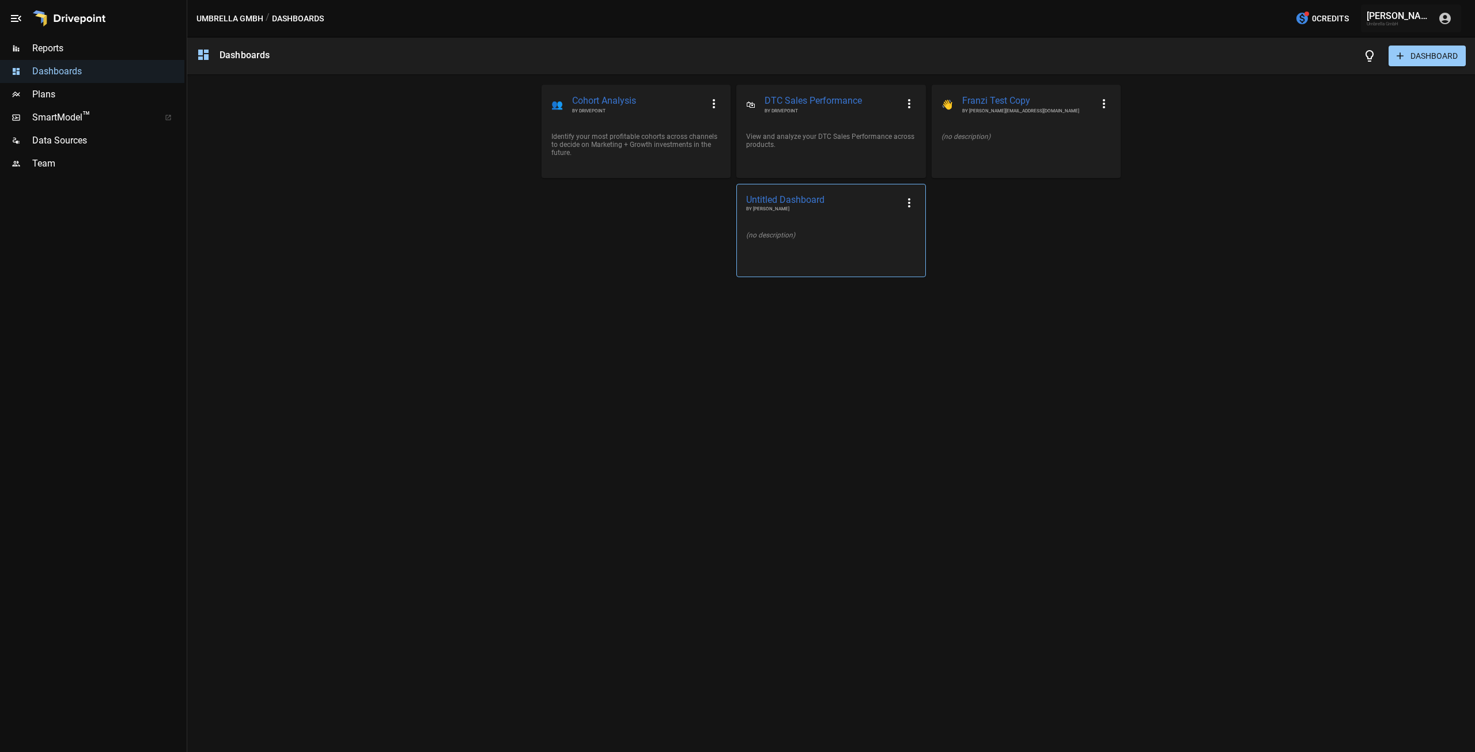
click at [752, 269] on div "Untitled Dashboard BY [PERSON_NAME] (no description)" at bounding box center [830, 230] width 189 height 93
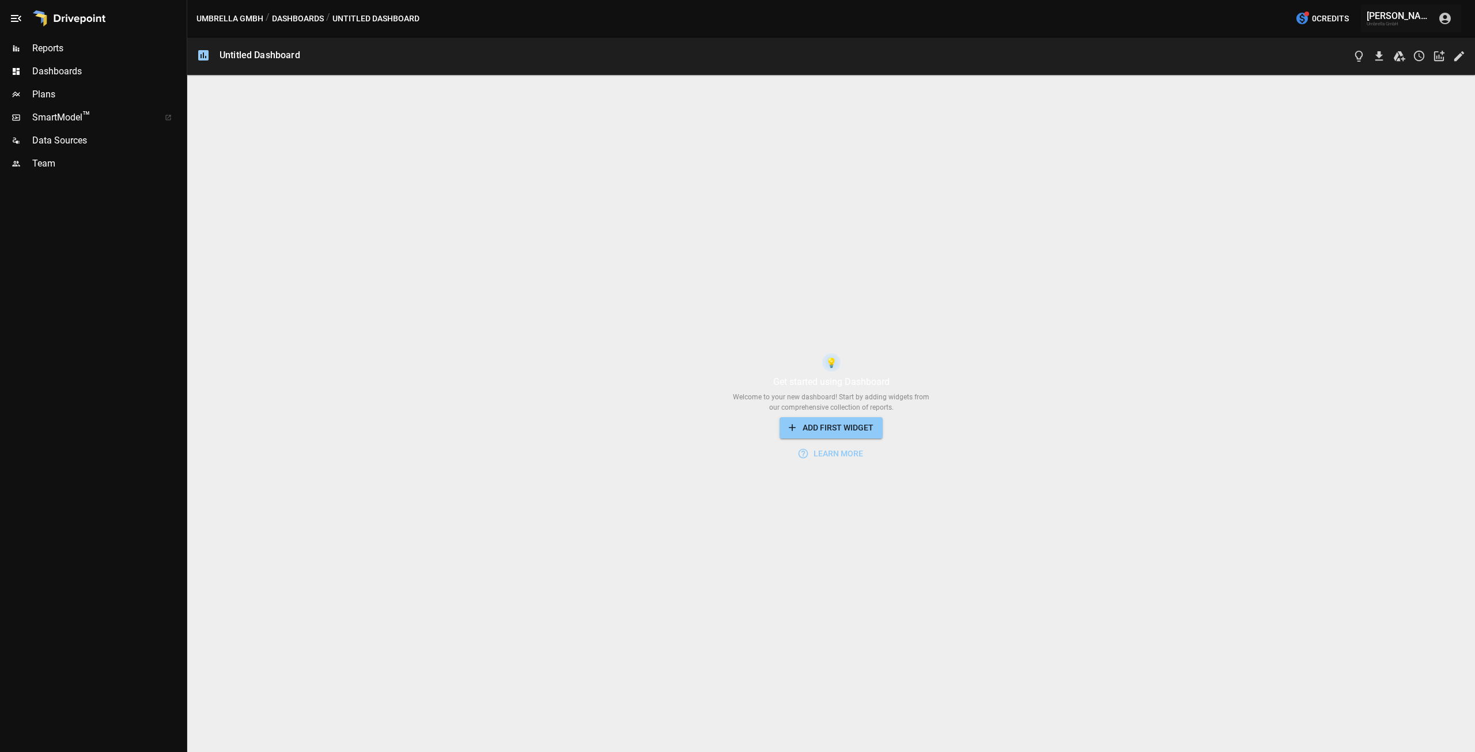
drag, startPoint x: 692, startPoint y: 451, endPoint x: 786, endPoint y: 452, distance: 93.3
click at [698, 450] on div "💡 Get started using Dashboard Welcome to your new dashboard! Start by adding wi…" at bounding box center [830, 408] width 1287 height 687
click at [375, 154] on div "💡 Get started using Dashboard Welcome to your new dashboard! Start by adding wi…" at bounding box center [830, 408] width 1287 height 687
click at [290, 69] on div "💡 Get started using Dashboard Welcome to your new dashboard! Start by adding wi…" at bounding box center [830, 408] width 1287 height 687
drag, startPoint x: 285, startPoint y: 46, endPoint x: 249, endPoint y: 62, distance: 39.2
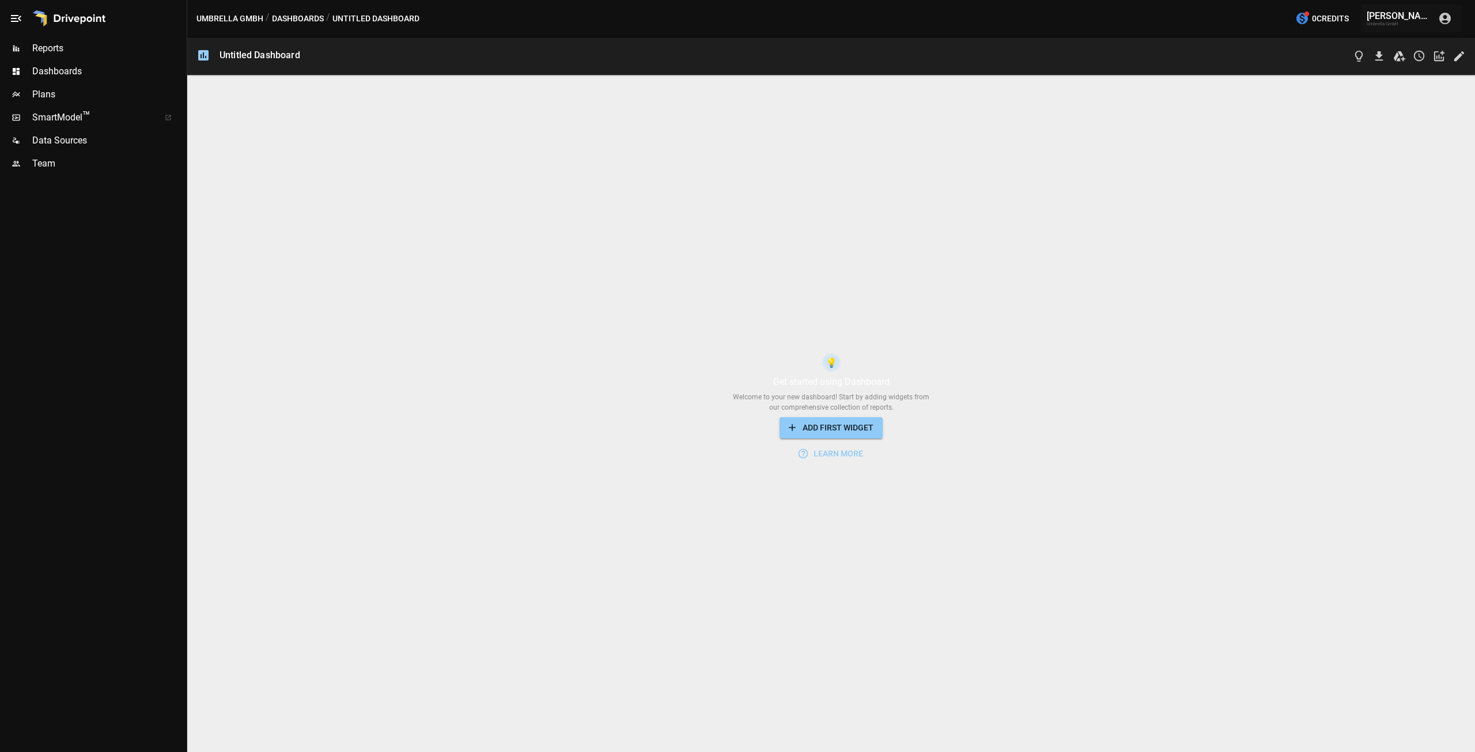
click at [285, 47] on div "Untitled Dashboard" at bounding box center [830, 55] width 1287 height 37
click at [249, 62] on div "Untitled Dashboard" at bounding box center [259, 56] width 81 height 13
click at [249, 60] on div "Untitled Dashboard" at bounding box center [259, 56] width 81 height 13
click at [374, 13] on div "/ Untitled Dashboard" at bounding box center [372, 19] width 93 height 14
click at [257, 20] on button "Umbrella GmbH" at bounding box center [229, 19] width 67 height 14
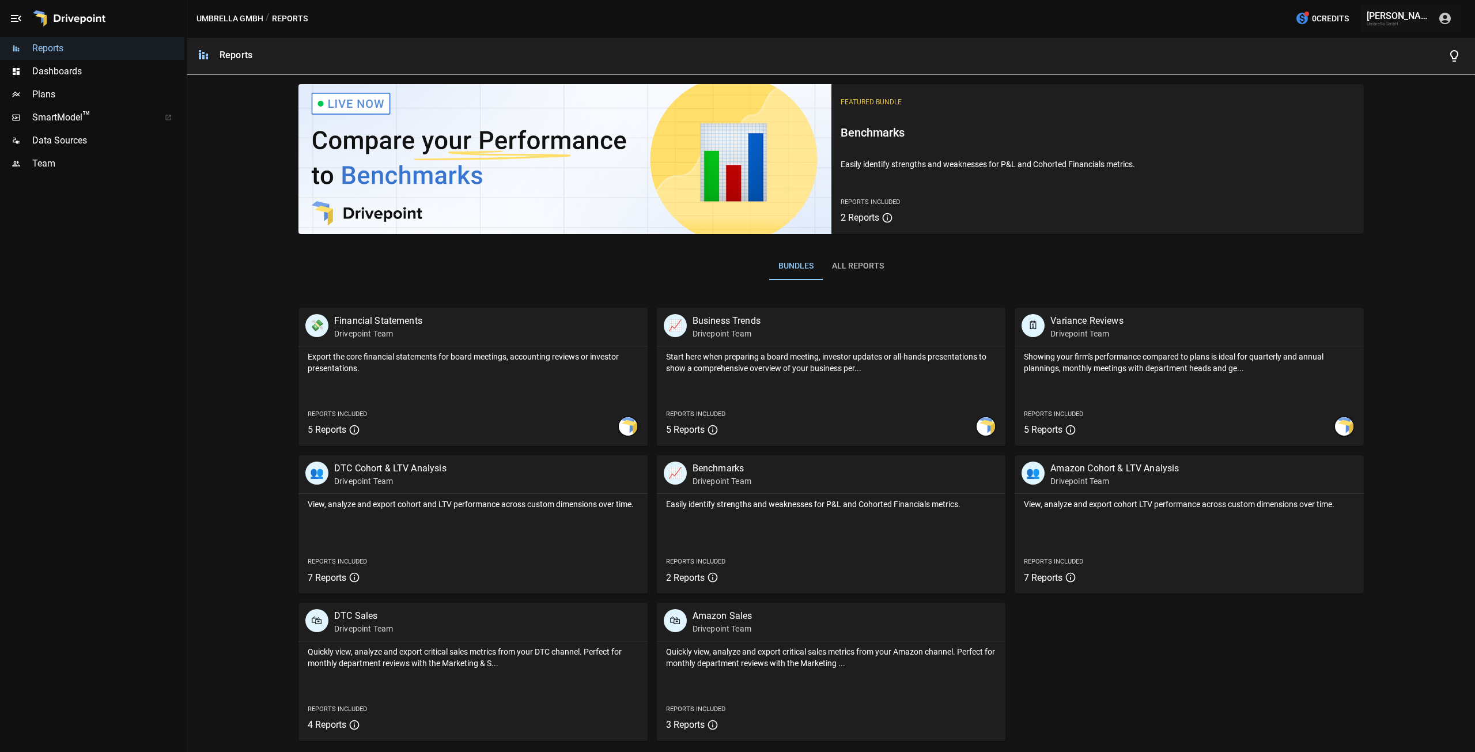
click at [294, 20] on div "/ Reports" at bounding box center [287, 19] width 42 height 14
click at [117, 73] on span "Dashboards" at bounding box center [108, 72] width 152 height 14
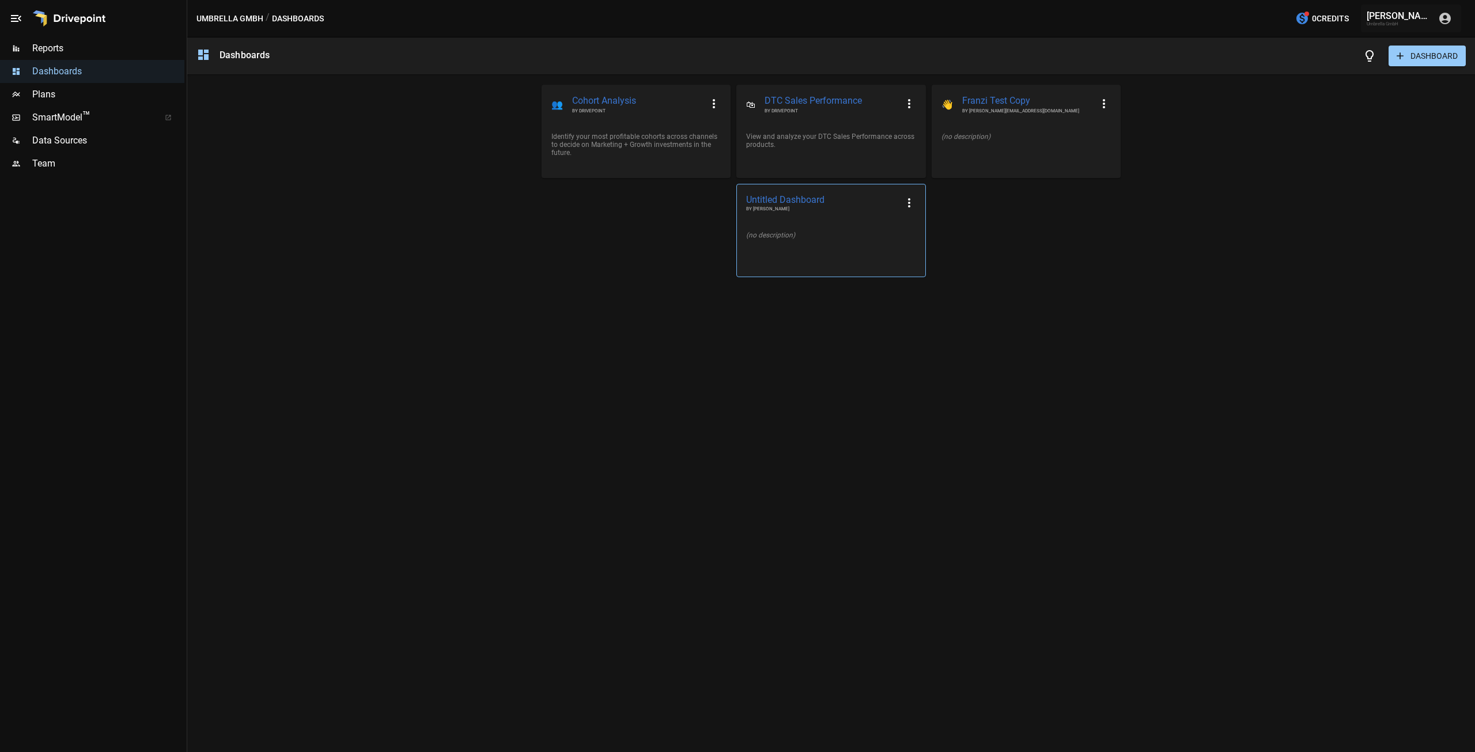
click at [884, 233] on div "(no description)" at bounding box center [830, 235] width 169 height 8
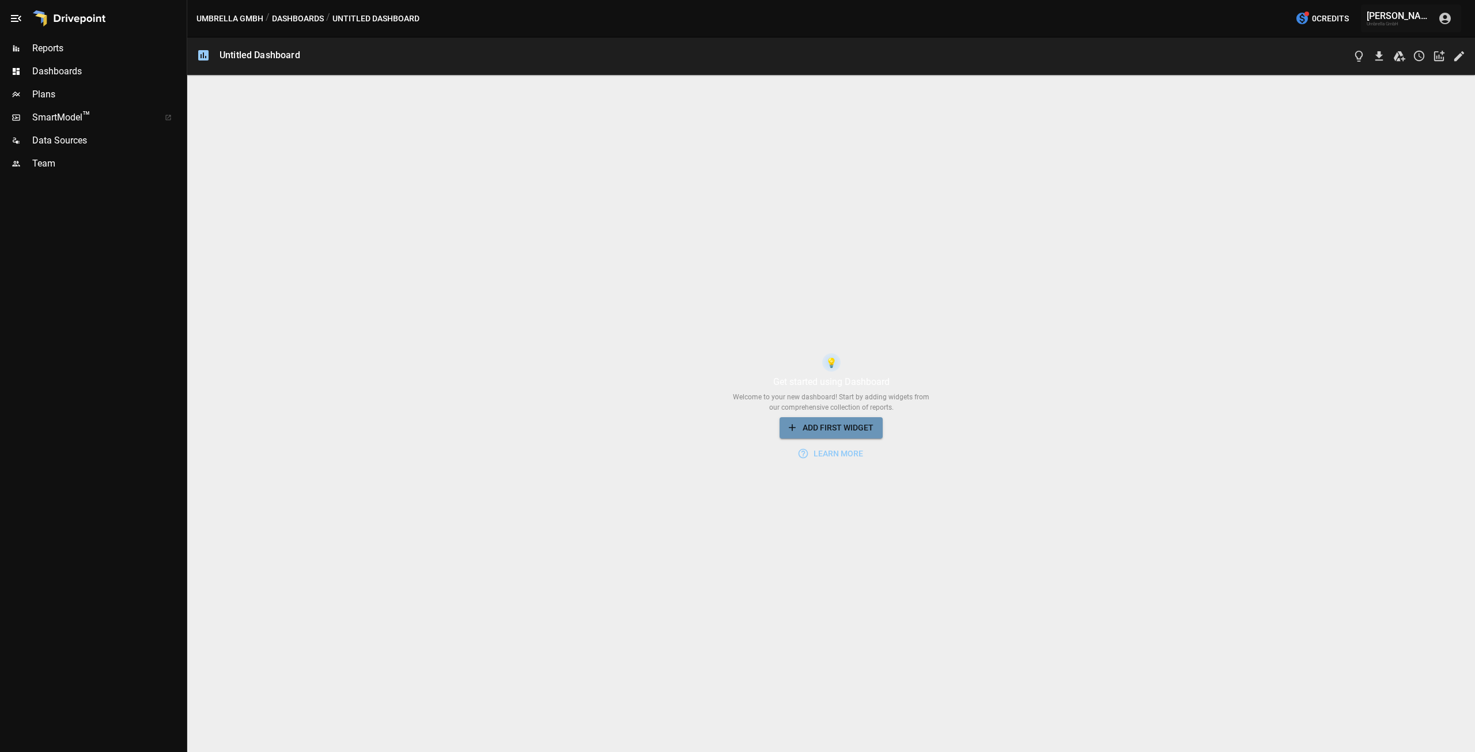
click at [852, 428] on button "ADD FIRST WIDGET" at bounding box center [830, 427] width 103 height 21
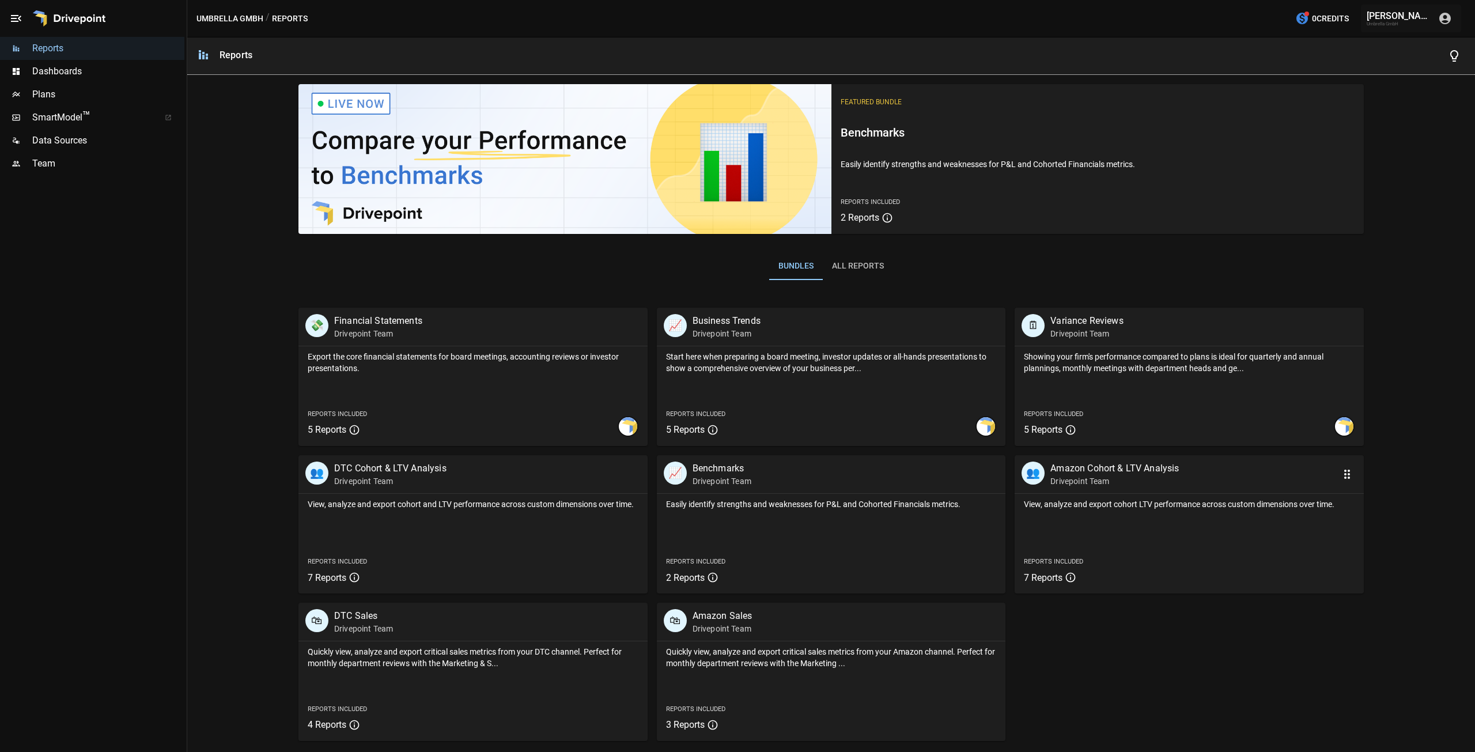
click at [1267, 526] on div "View, analyze and export cohort LTV performance across custom dimensions over t…" at bounding box center [1188, 544] width 349 height 100
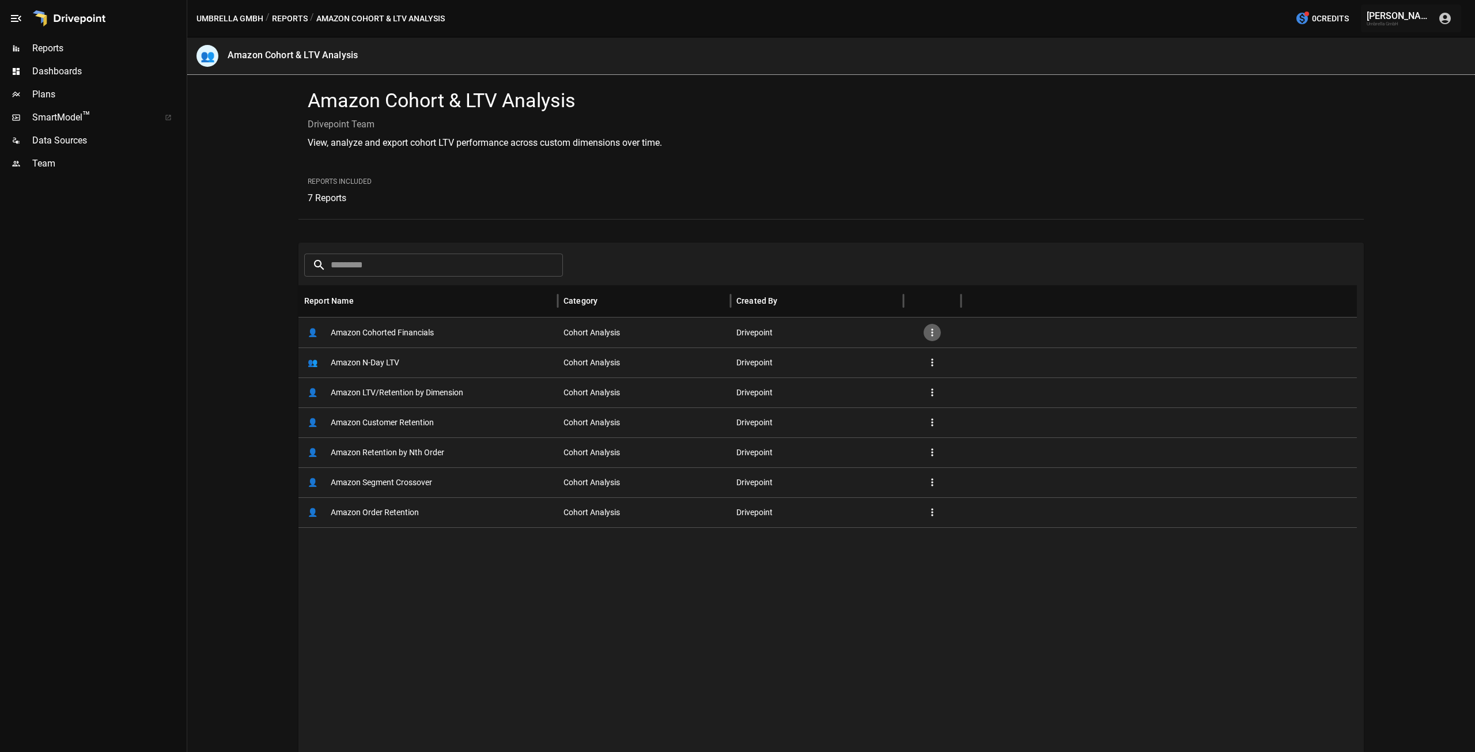
click at [931, 332] on icon "button" at bounding box center [932, 332] width 2 height 7
click at [966, 335] on li "Add Favorite" at bounding box center [967, 340] width 64 height 23
click at [933, 396] on icon "button" at bounding box center [932, 392] width 12 height 12
click at [931, 509] on div at bounding box center [737, 376] width 1475 height 752
click at [932, 511] on icon "button" at bounding box center [932, 512] width 12 height 12
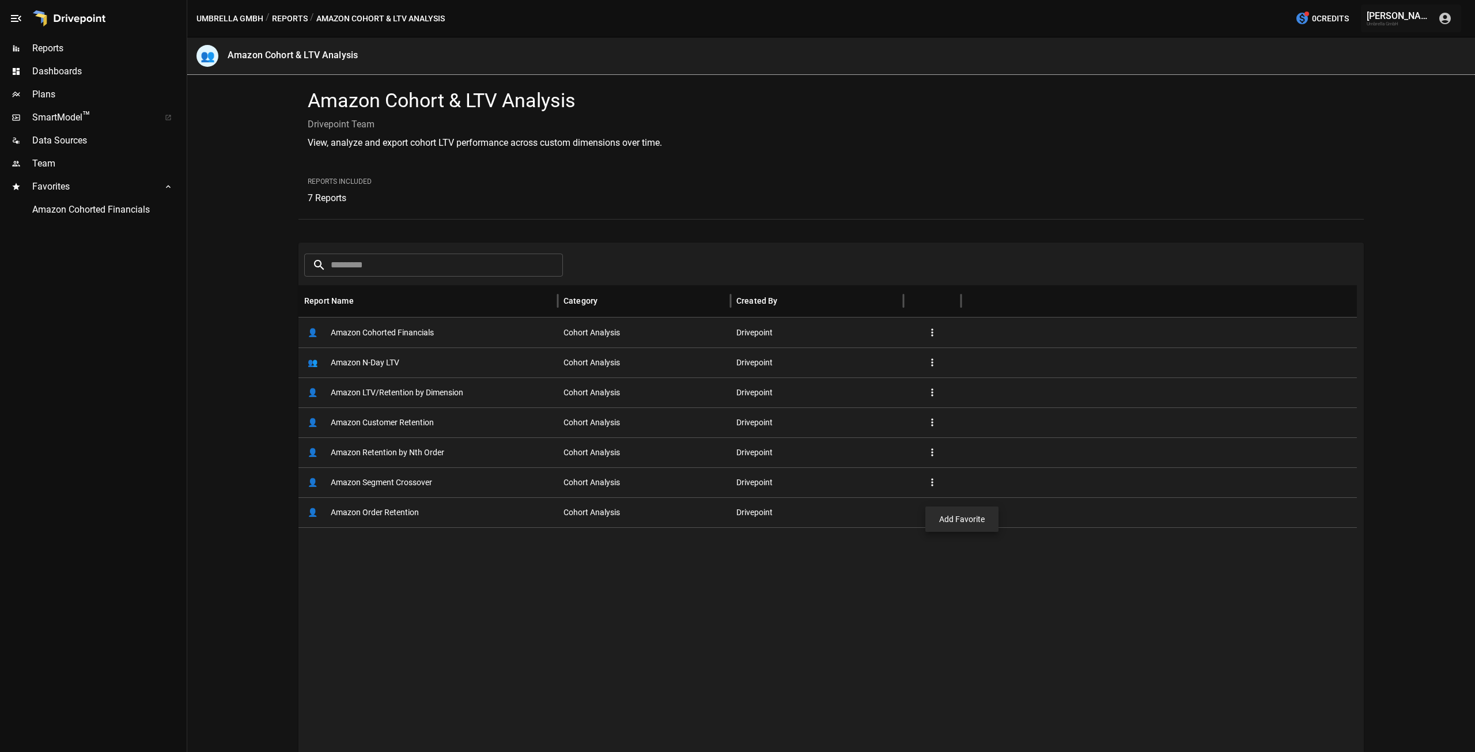
click at [948, 524] on li "Add Favorite" at bounding box center [962, 518] width 64 height 23
click at [117, 213] on span "Amazon Cohorted Financials" at bounding box center [108, 210] width 152 height 14
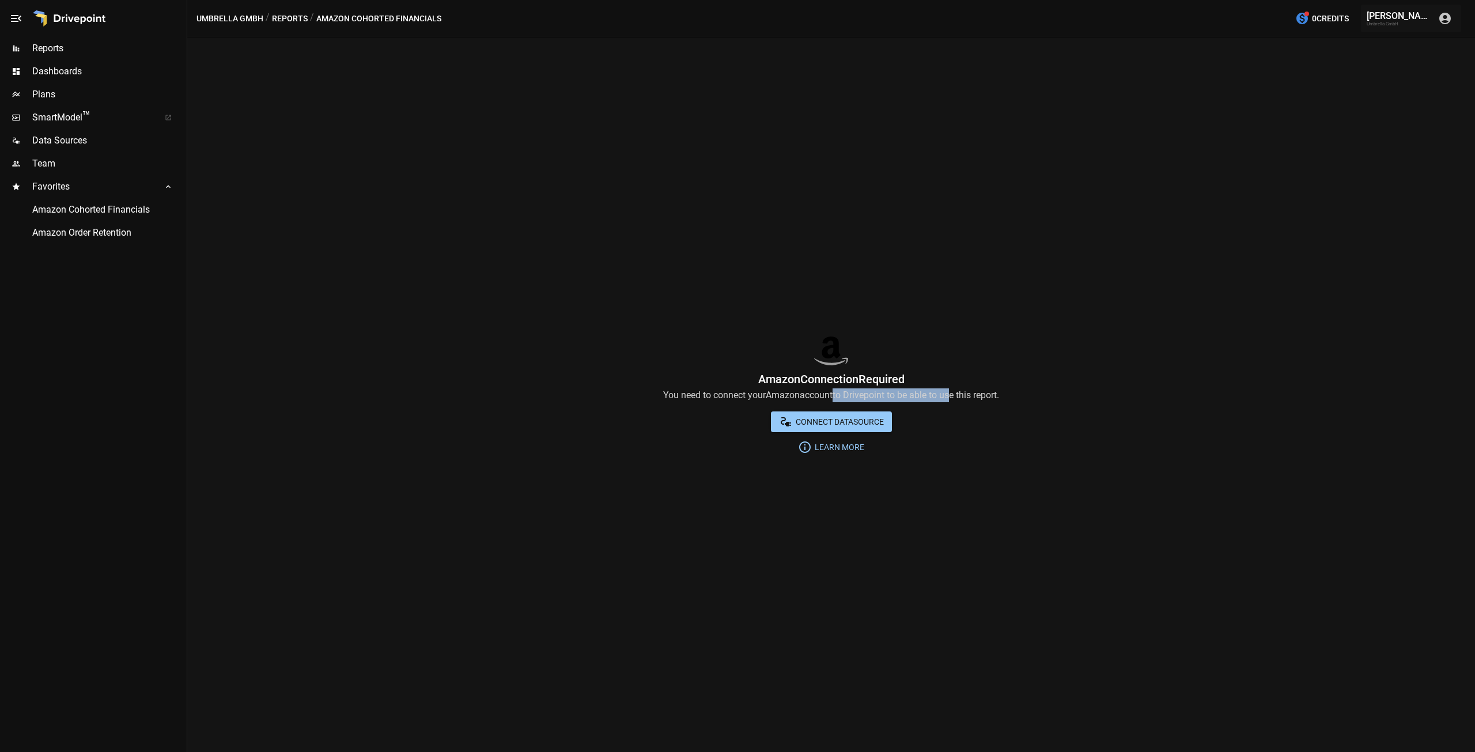
drag, startPoint x: 829, startPoint y: 403, endPoint x: 945, endPoint y: 404, distance: 116.4
click at [945, 404] on div "Amazon Connection Required You need to connect your Amazon account to Drivepoin…" at bounding box center [830, 394] width 1287 height 125
click at [844, 449] on span "Learn More" at bounding box center [838, 447] width 52 height 14
click at [121, 134] on span "Data Sources" at bounding box center [108, 141] width 152 height 14
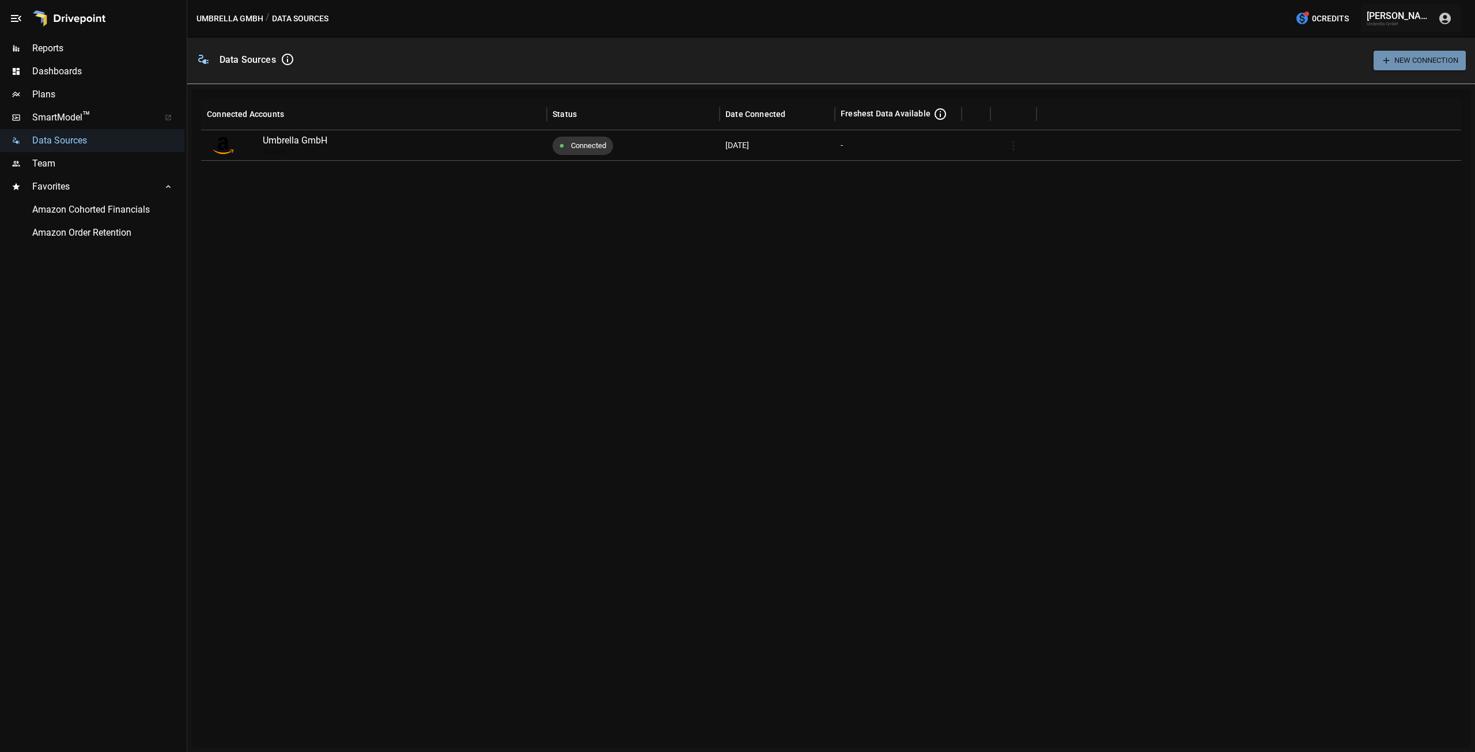
click at [1411, 64] on button "New Connection" at bounding box center [1419, 60] width 92 height 19
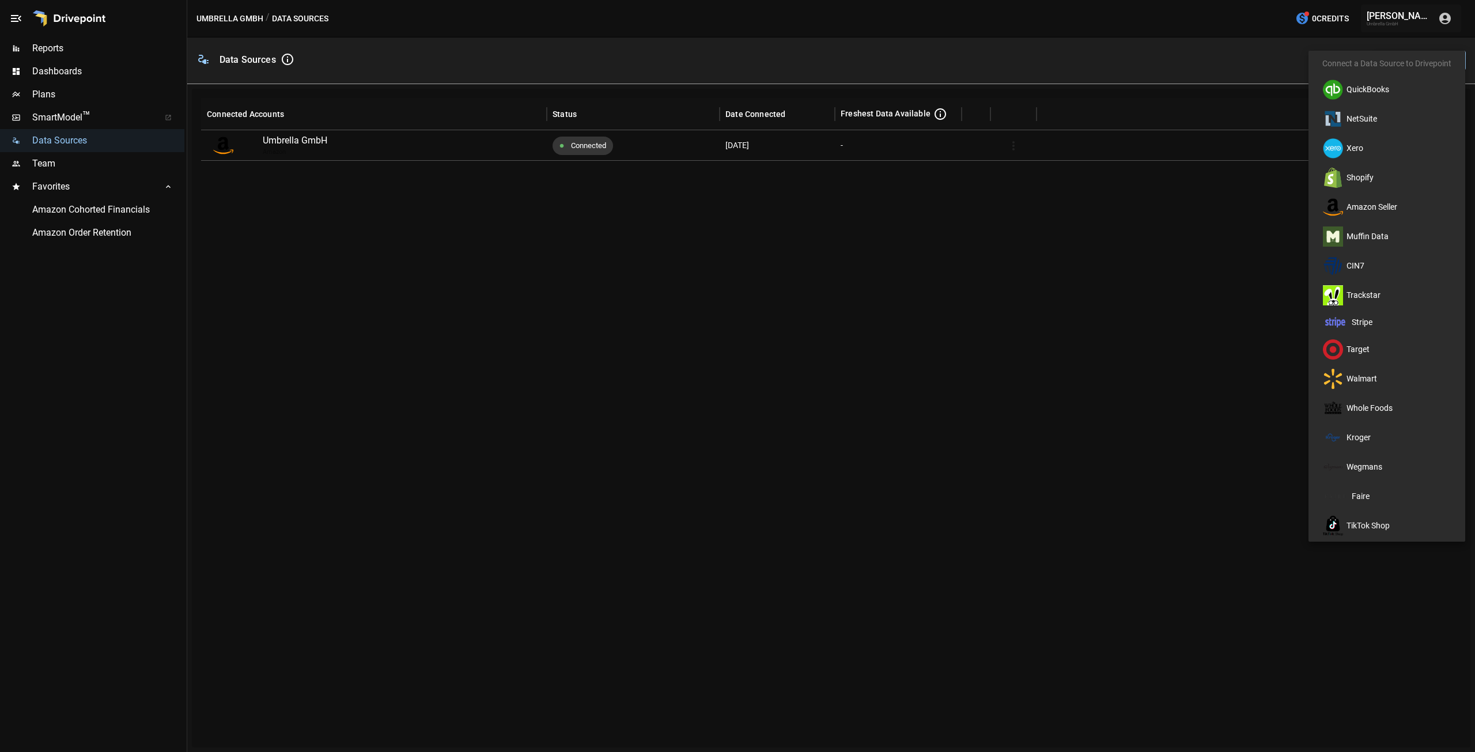
click at [1219, 287] on div at bounding box center [737, 376] width 1475 height 752
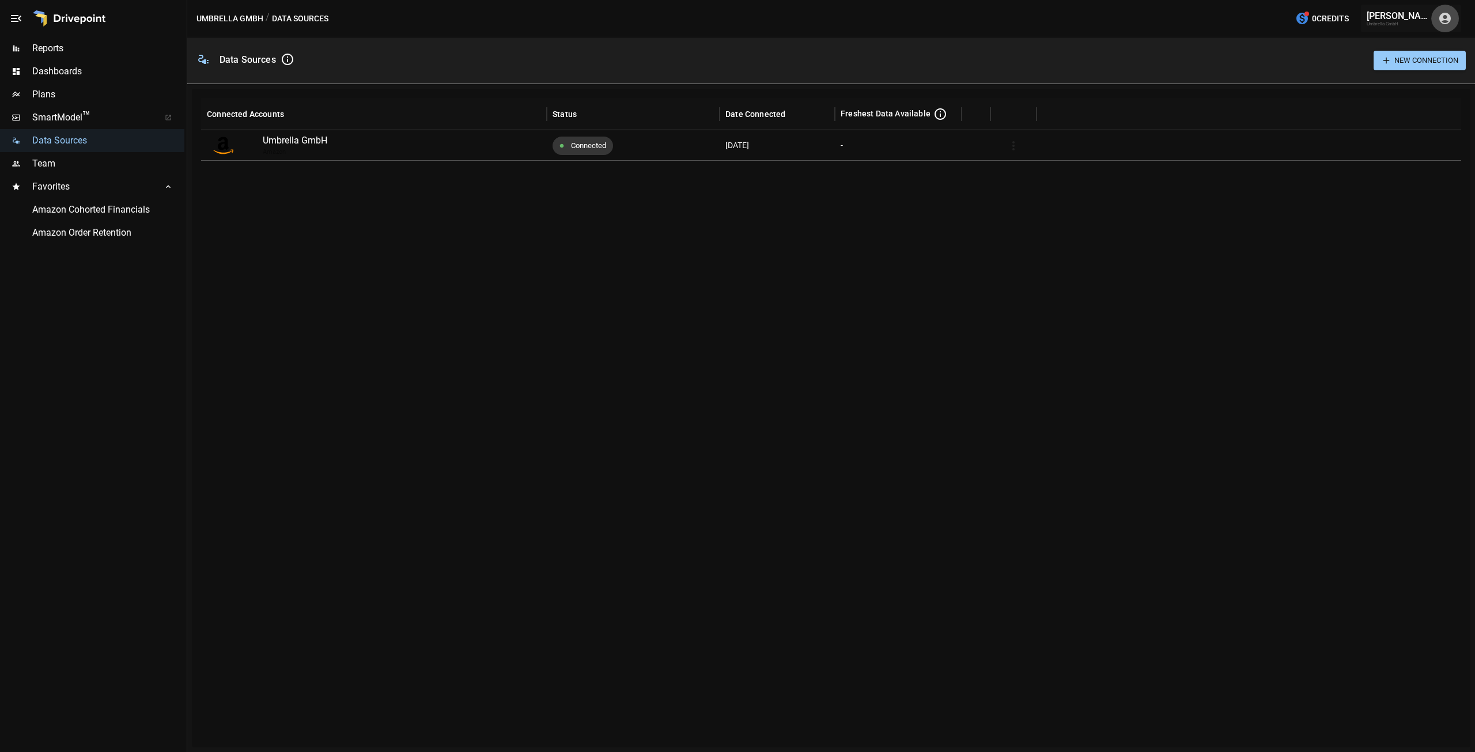
click at [1443, 20] on icon "button" at bounding box center [1445, 19] width 14 height 14
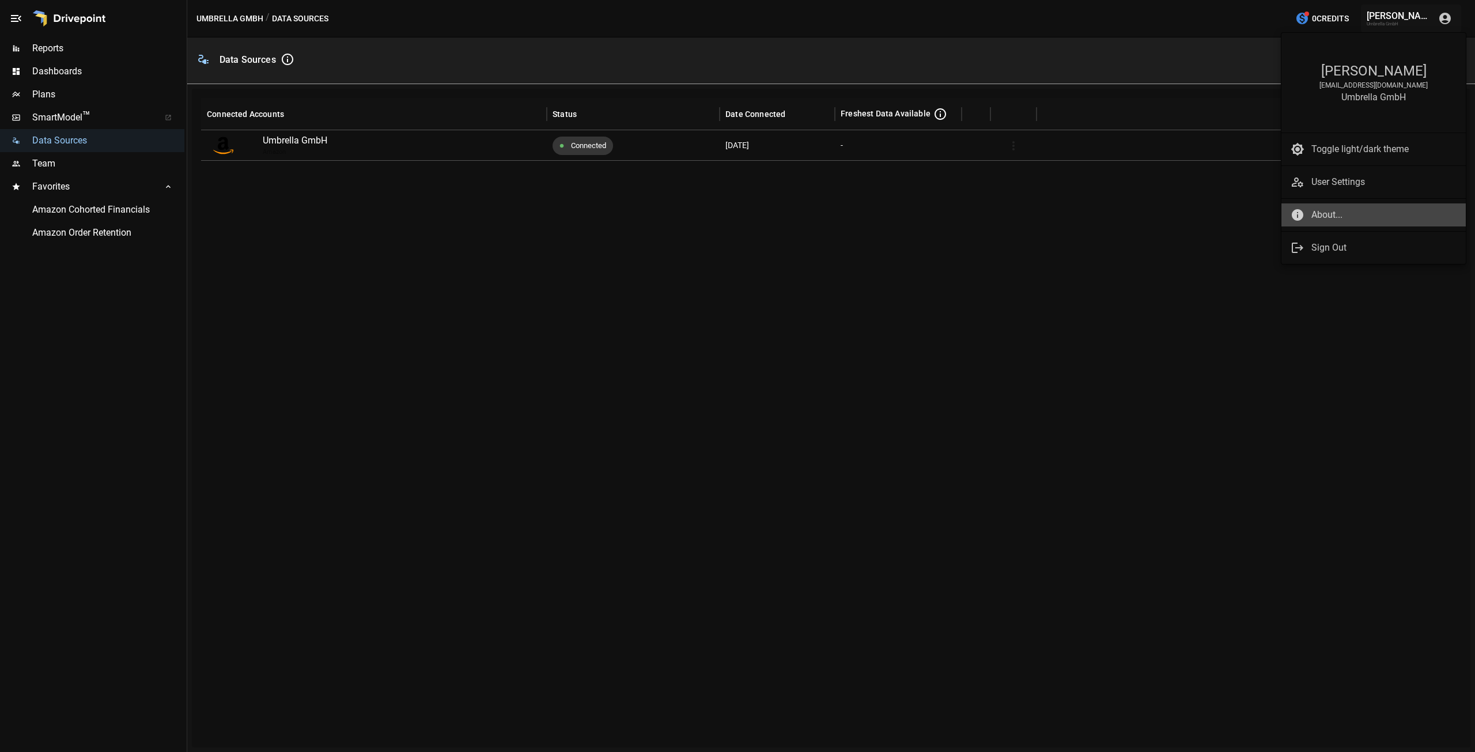
click at [1333, 221] on span "About..." at bounding box center [1383, 215] width 145 height 14
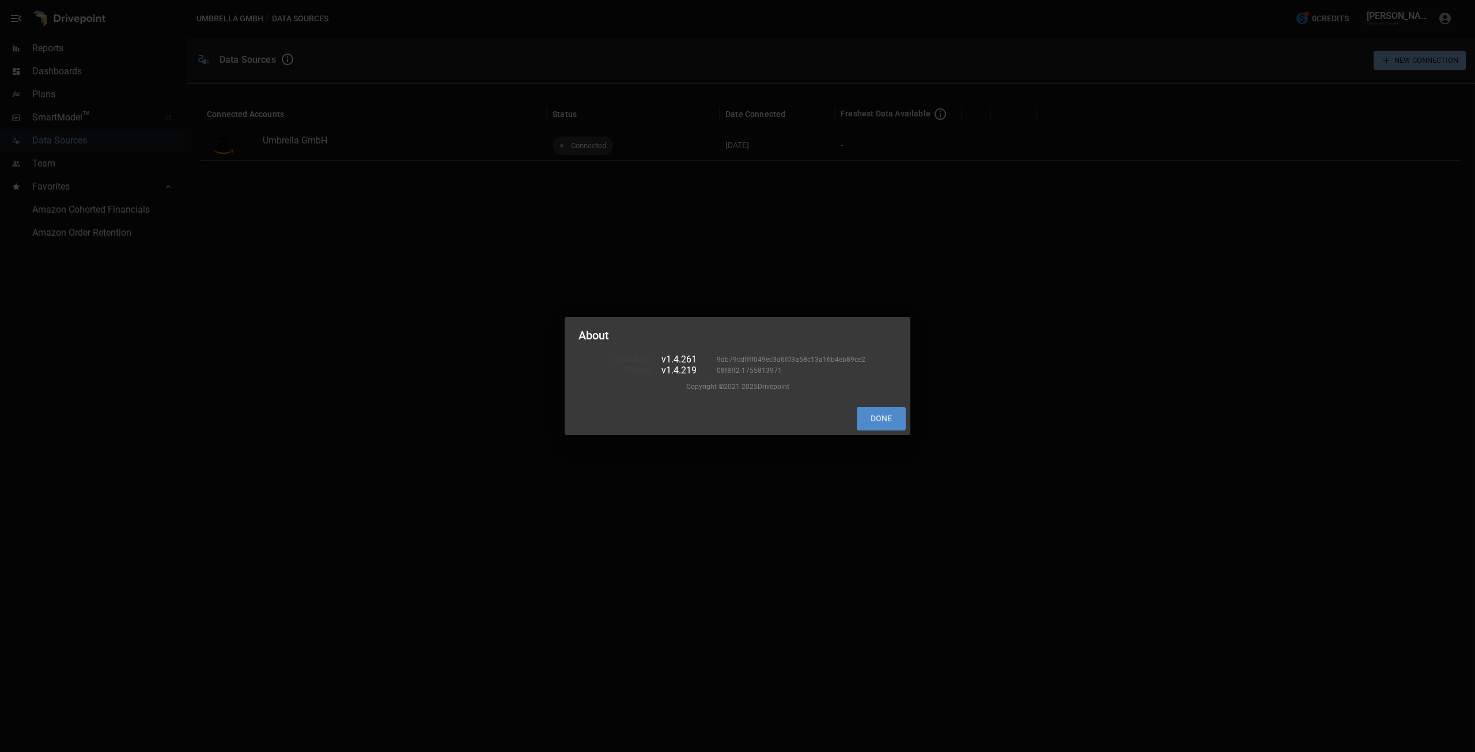
click at [875, 425] on button "Done" at bounding box center [881, 419] width 49 height 24
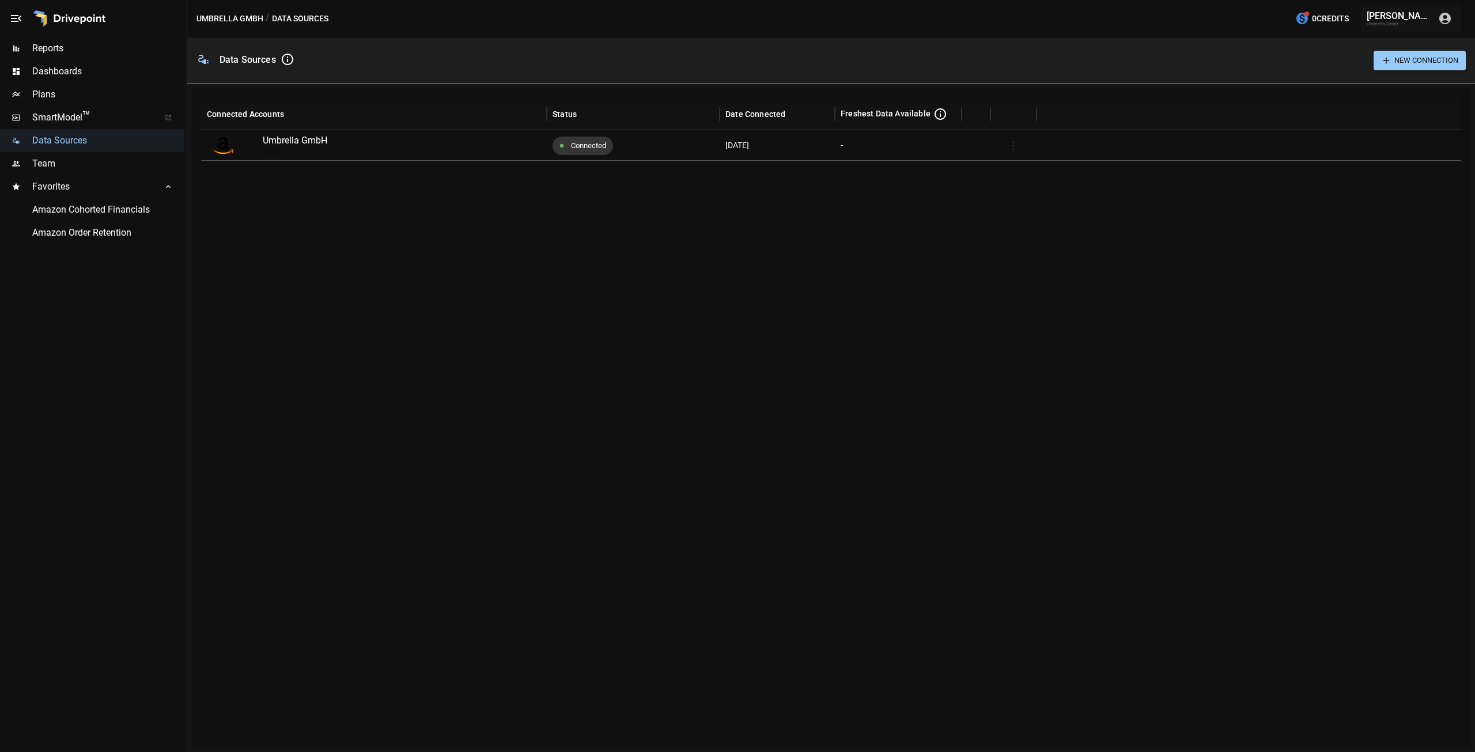
click at [1386, 20] on div "[PERSON_NAME]" at bounding box center [1398, 15] width 65 height 11
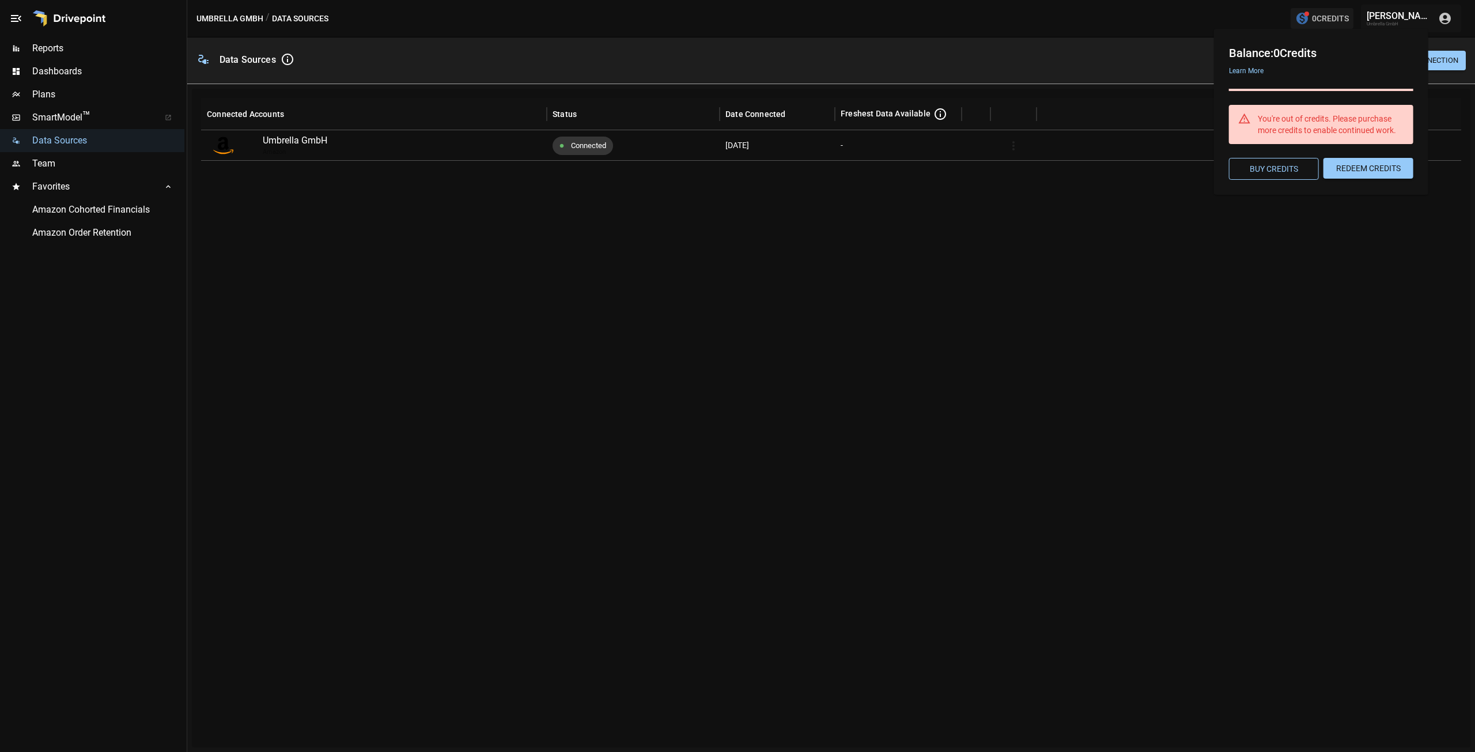
click at [1344, 17] on span "0 Credits" at bounding box center [1330, 19] width 37 height 14
drag, startPoint x: 1287, startPoint y: 170, endPoint x: 1256, endPoint y: 86, distance: 89.5
click at [1256, 86] on div "Balance: 0 Credits Learn More You're out of credits. Please purchase more credi…" at bounding box center [1318, 109] width 189 height 141
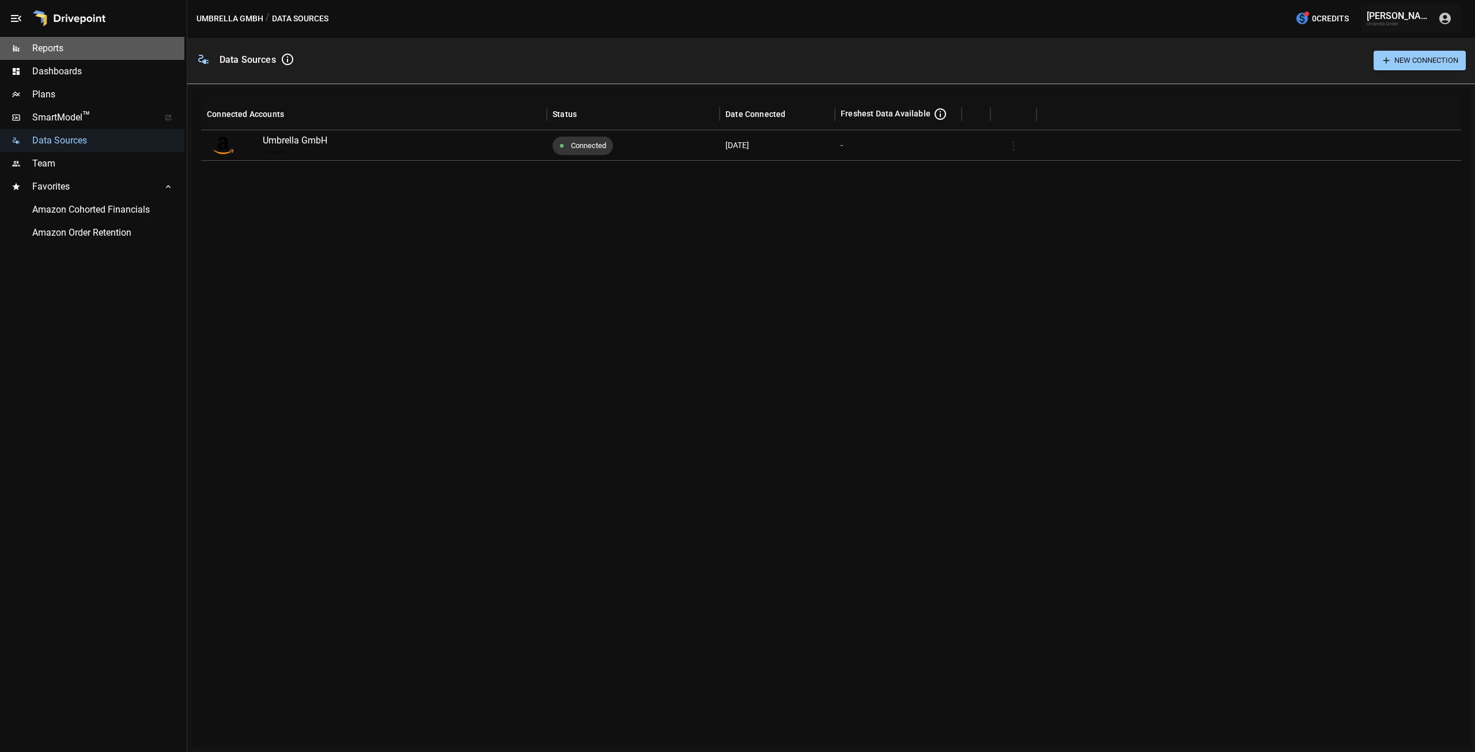
click at [81, 47] on span "Reports" at bounding box center [108, 48] width 152 height 14
